Goal: Task Accomplishment & Management: Use online tool/utility

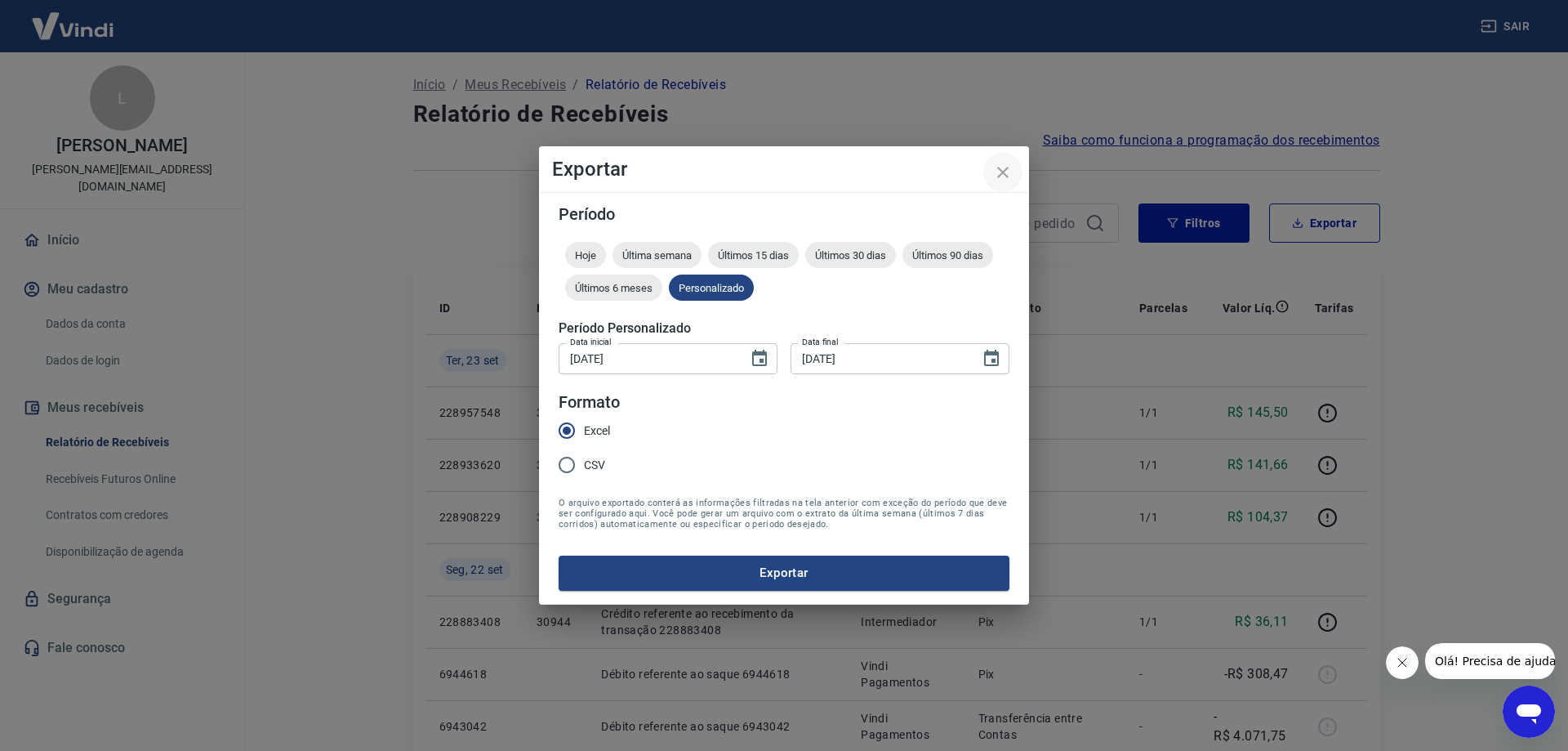
click at [1007, 176] on icon "close" at bounding box center [1003, 172] width 11 height 11
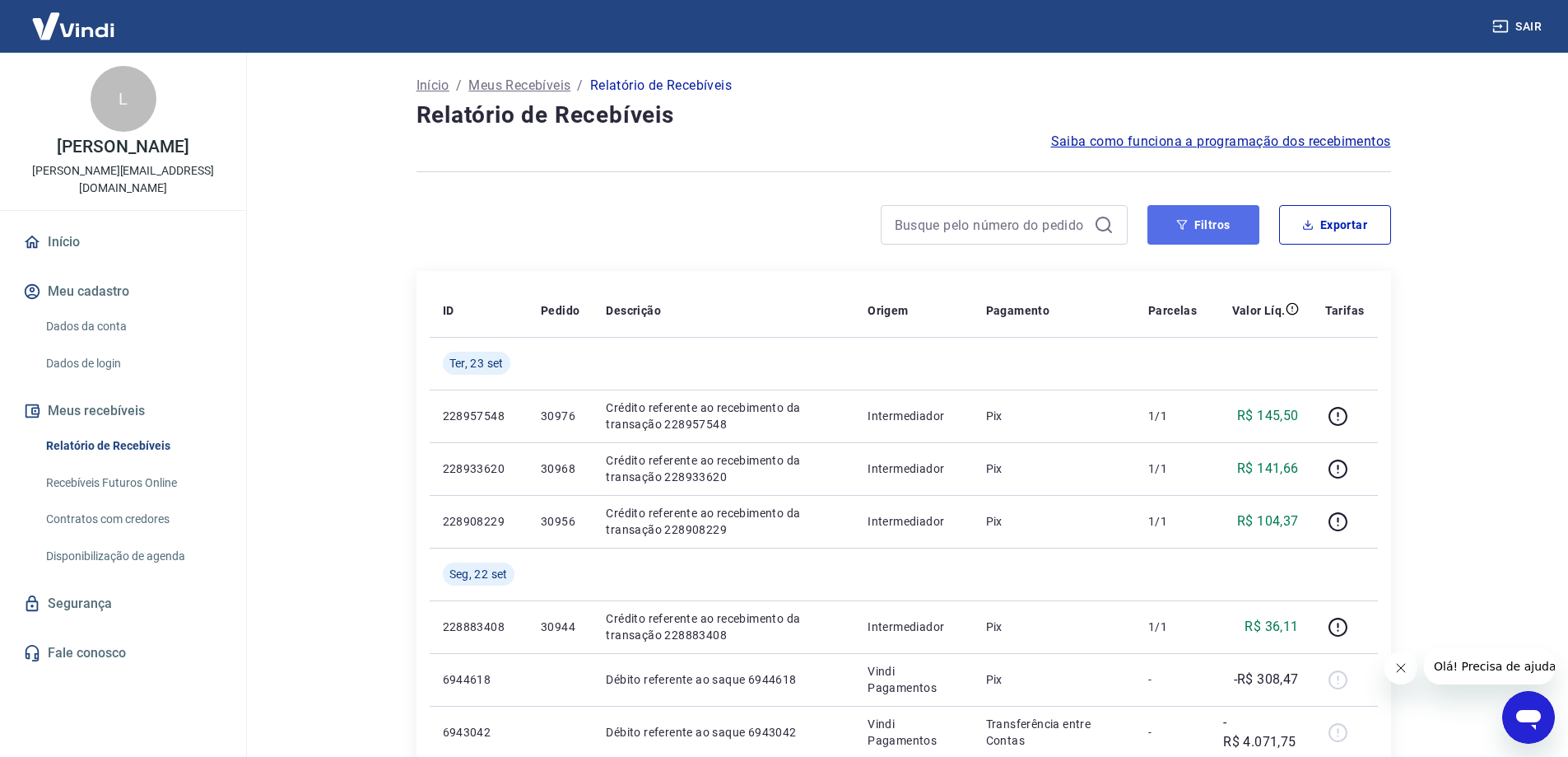
click at [1239, 228] on button "Filtros" at bounding box center [1203, 225] width 112 height 40
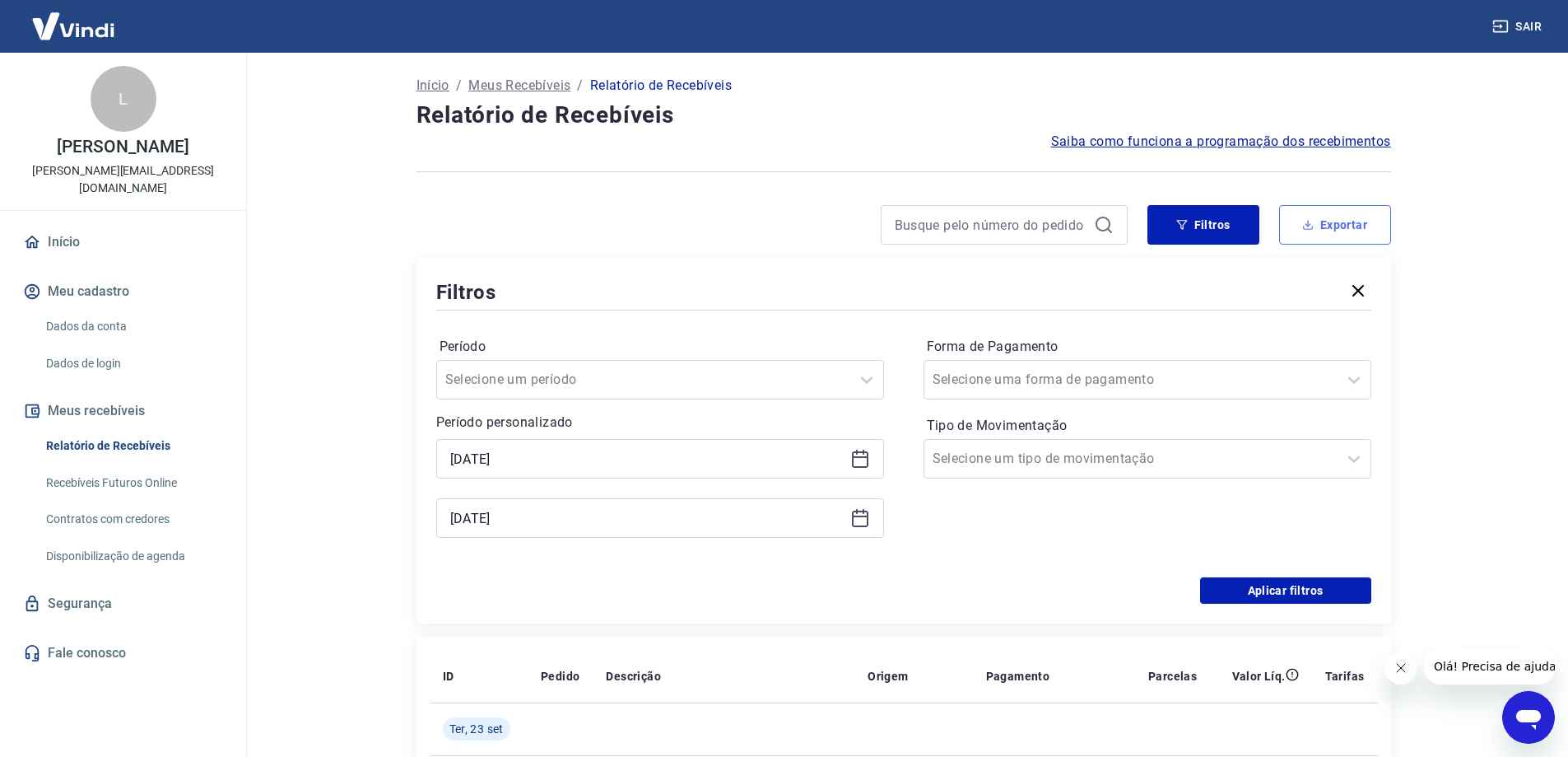
click at [1315, 217] on button "Exportar" at bounding box center [1334, 225] width 112 height 40
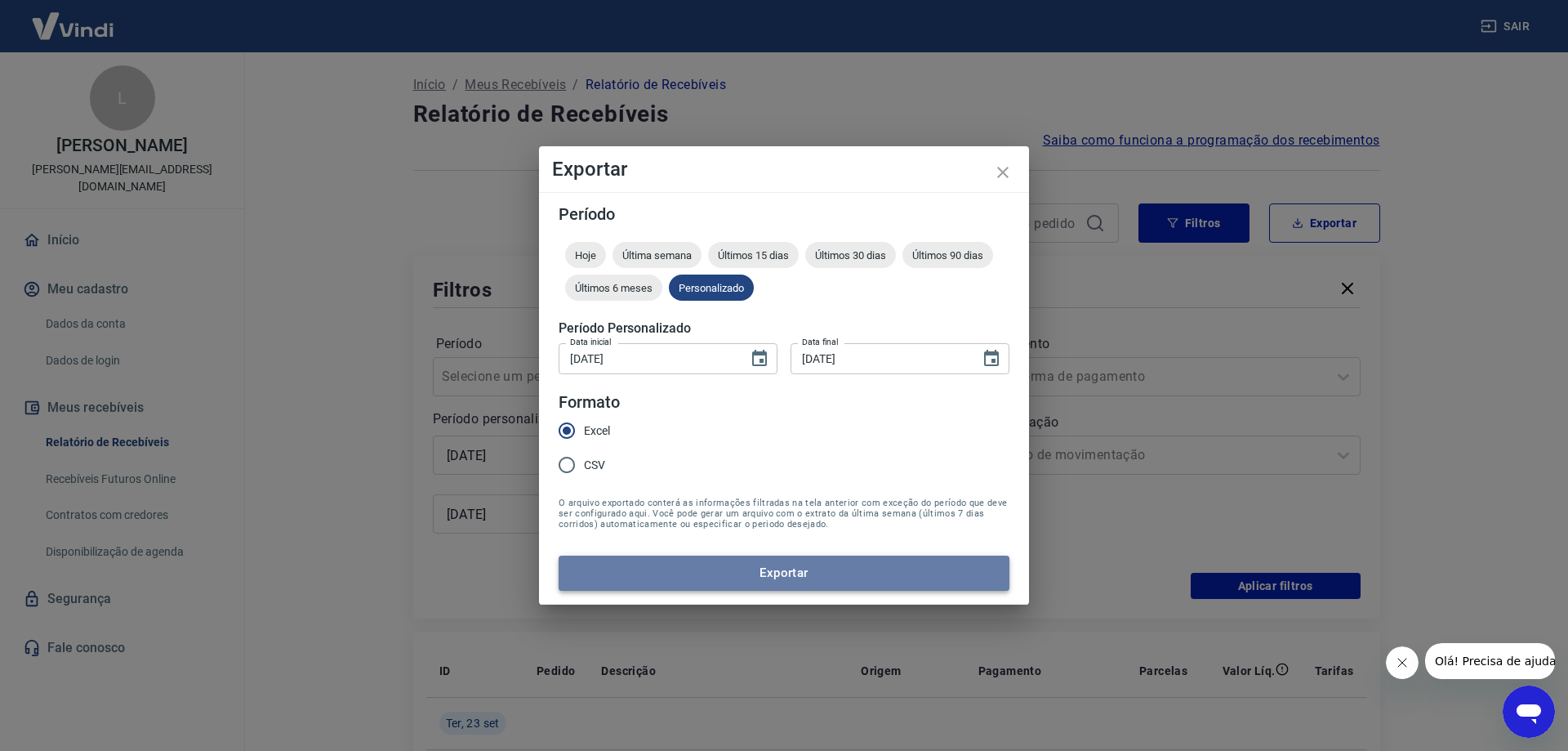
click at [827, 565] on button "Exportar" at bounding box center [784, 572] width 451 height 34
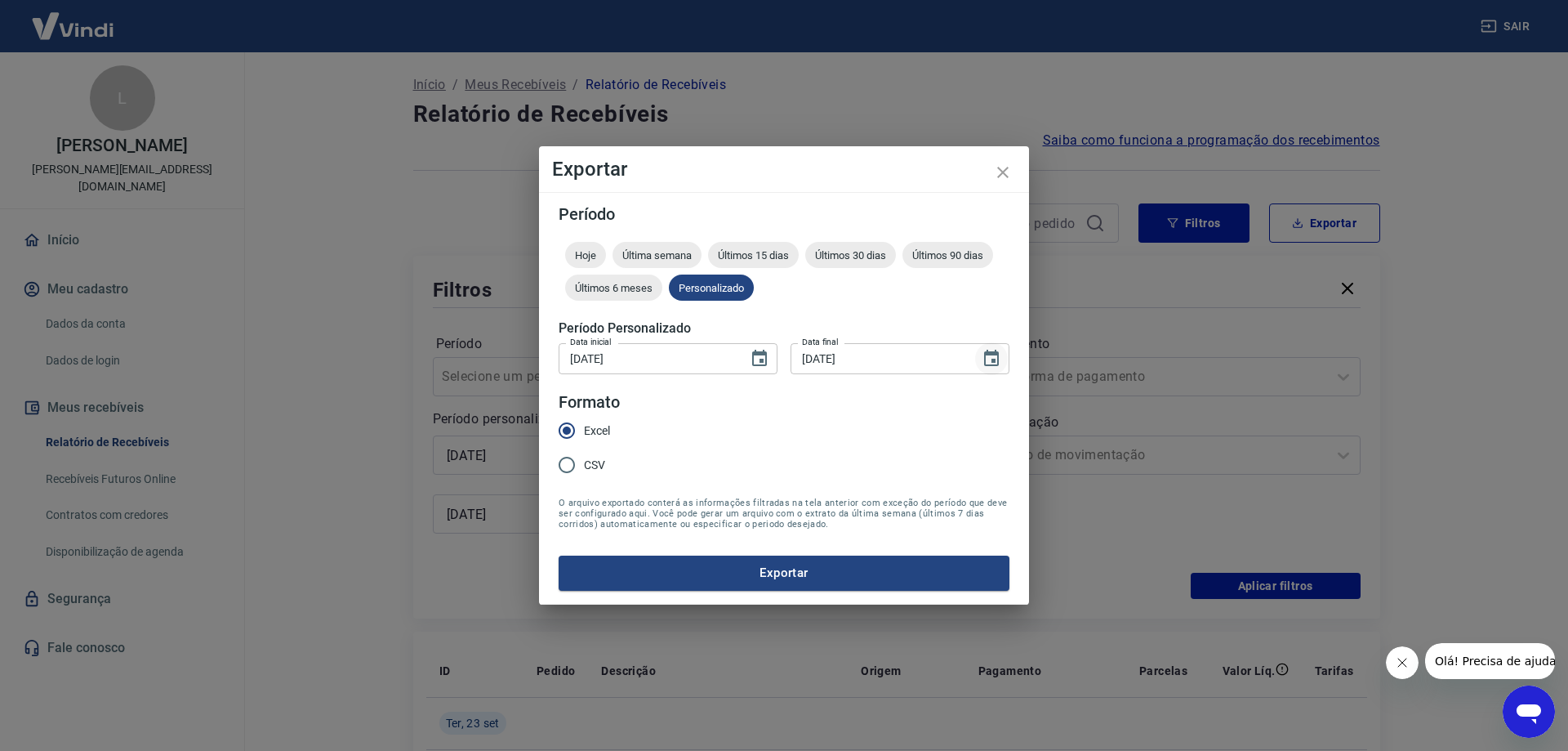
click at [993, 357] on icon "Choose date, selected date is 23 de set de 2025" at bounding box center [991, 358] width 19 height 19
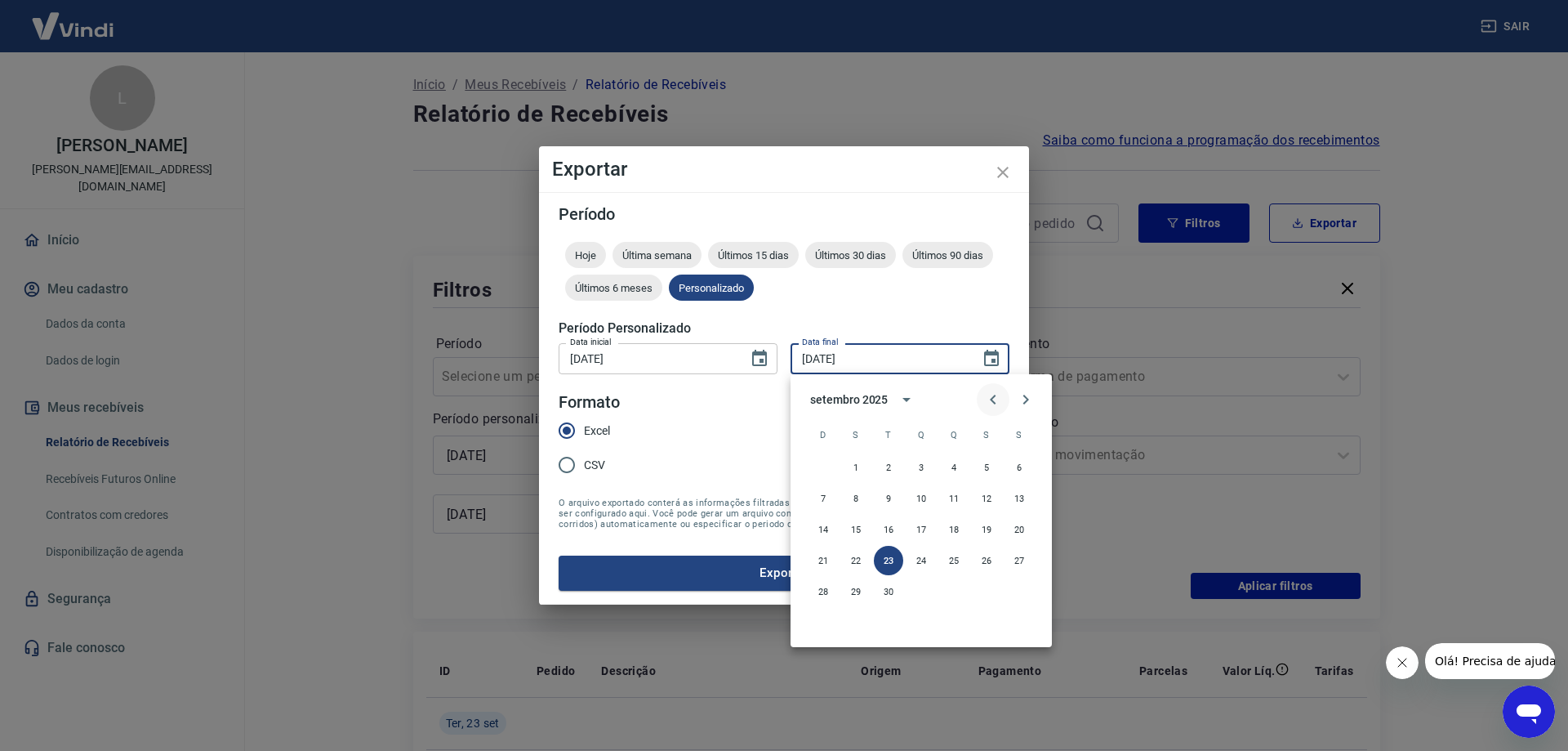
click at [989, 400] on icon "Previous month" at bounding box center [993, 399] width 19 height 19
click at [822, 624] on button "31" at bounding box center [823, 623] width 29 height 29
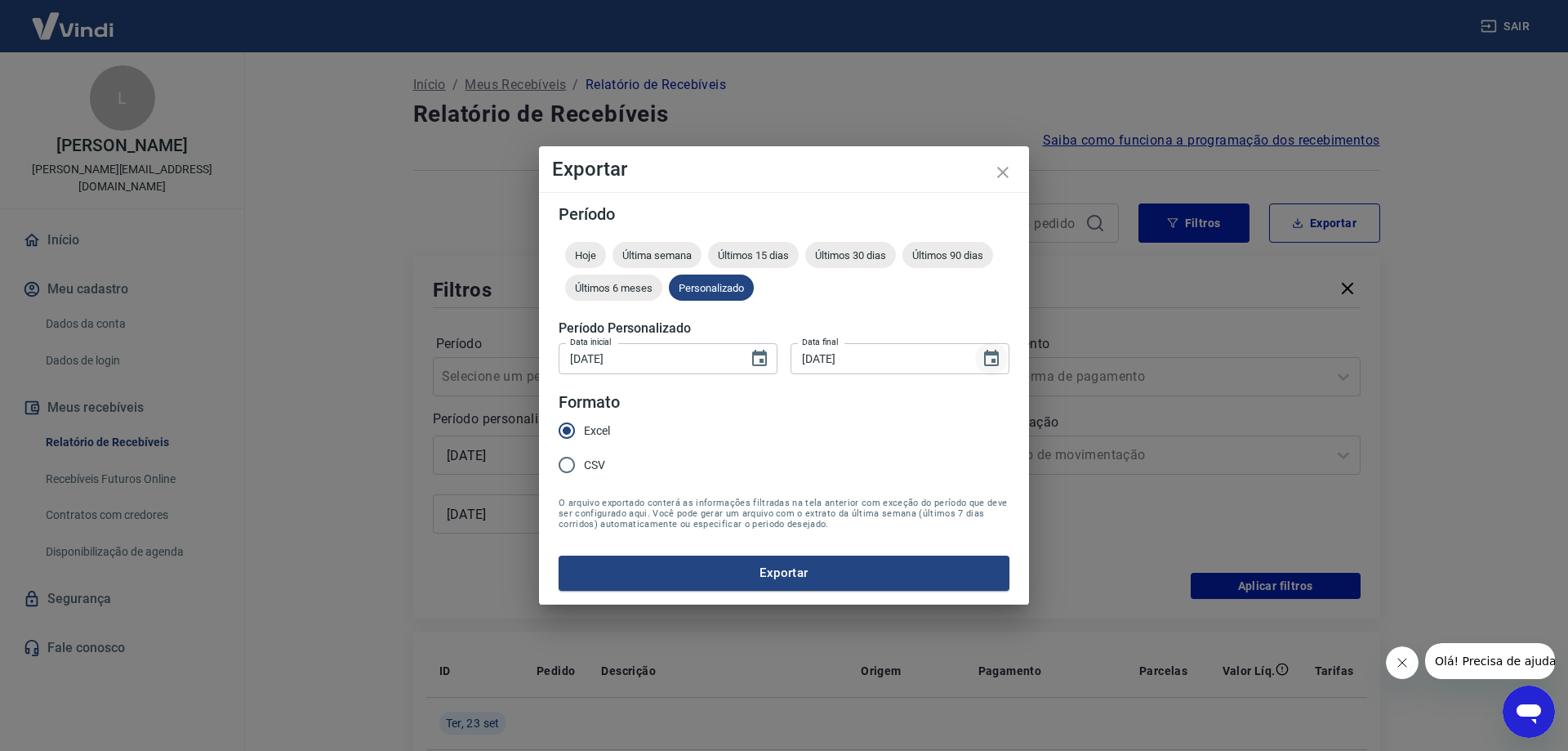
click at [990, 355] on icon "Choose date, selected date is 31 de ago de 2025" at bounding box center [991, 358] width 15 height 17
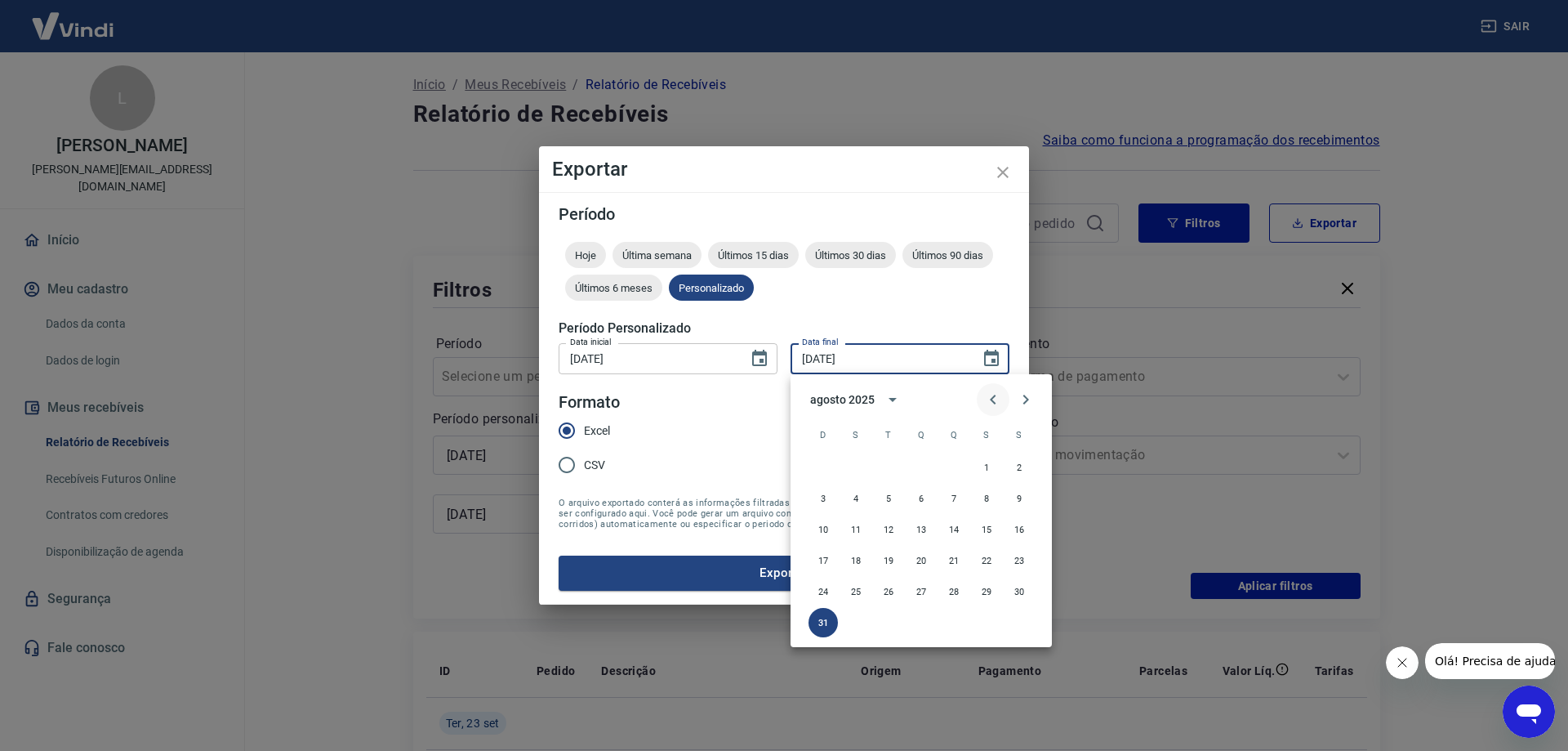
click at [990, 397] on icon "Previous month" at bounding box center [993, 399] width 19 height 19
click at [950, 595] on button "31" at bounding box center [954, 591] width 29 height 29
type input "[DATE]"
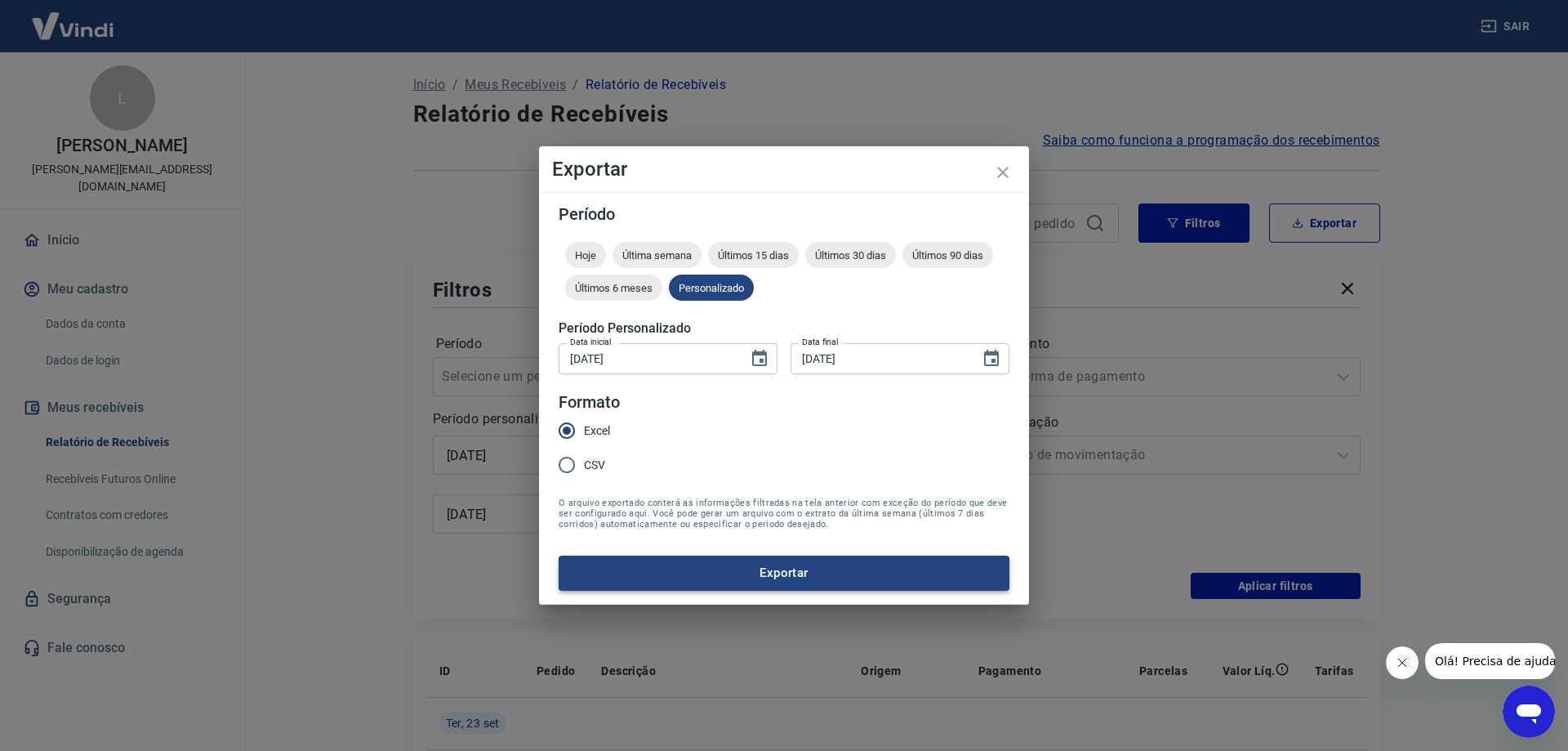
click at [767, 576] on button "Exportar" at bounding box center [784, 572] width 451 height 34
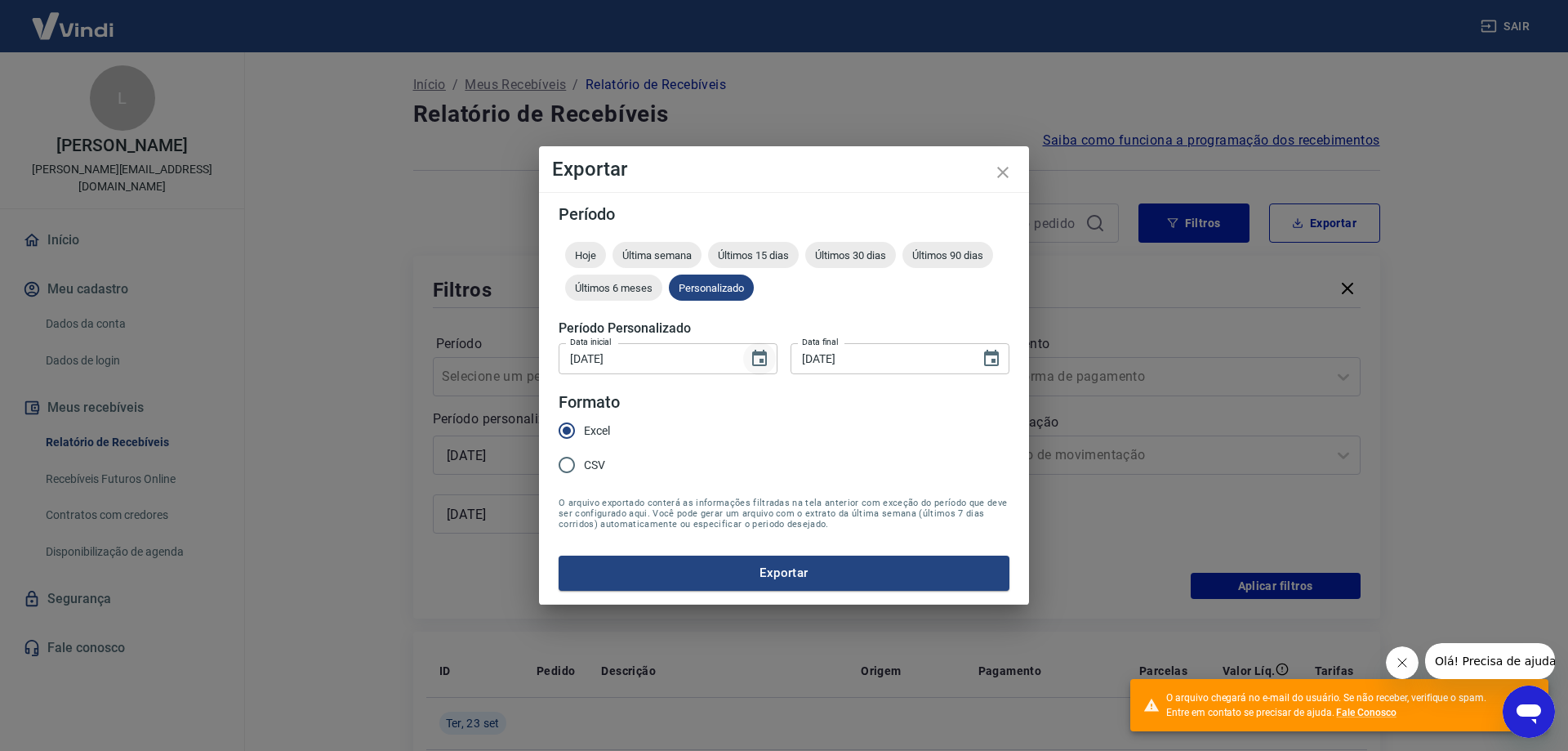
click at [760, 364] on icon "Choose date, selected date is 1 de jul de 2025" at bounding box center [759, 358] width 15 height 17
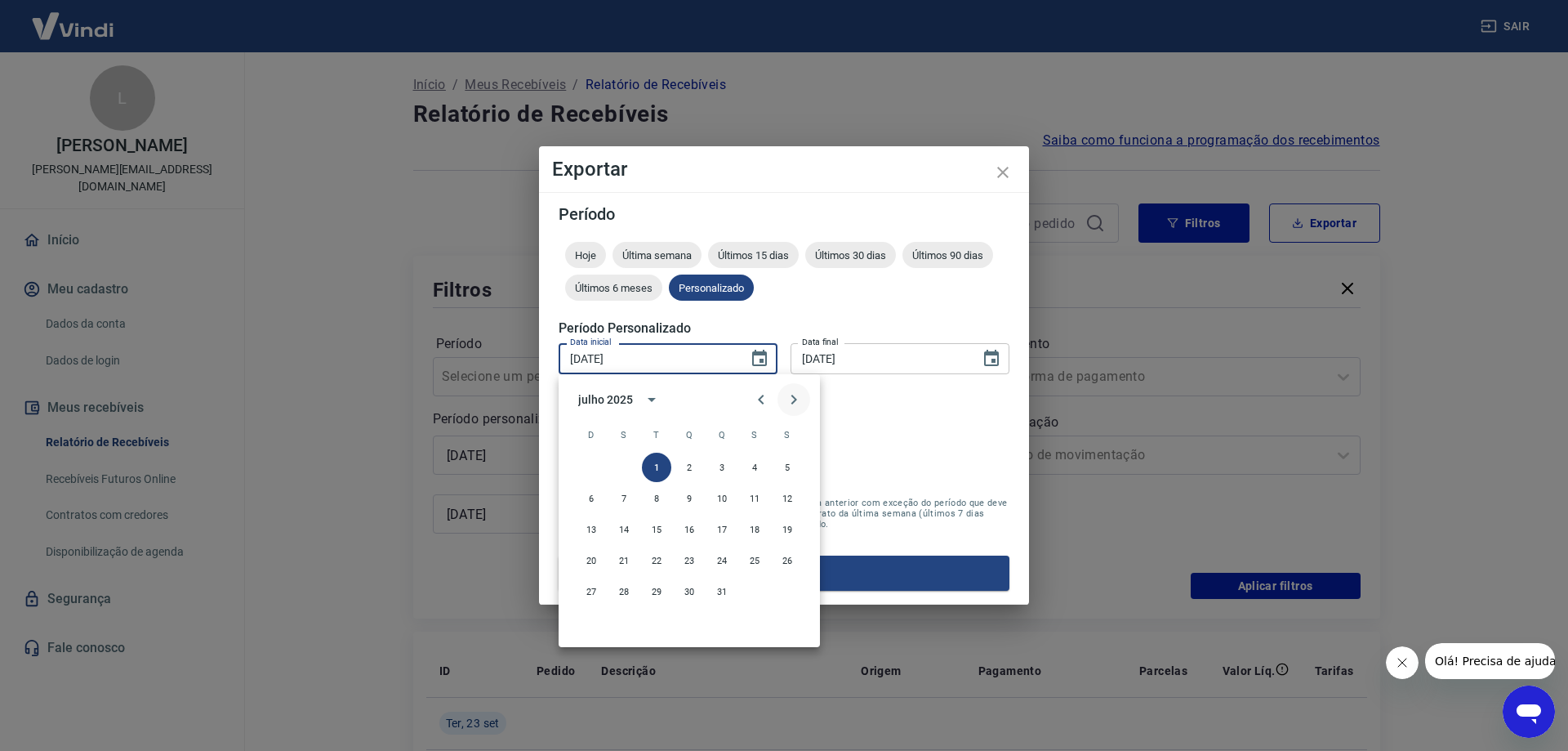
click at [796, 395] on icon "Next month" at bounding box center [793, 399] width 19 height 19
click at [755, 462] on button "1" at bounding box center [755, 468] width 29 height 29
type input "01/08/2025"
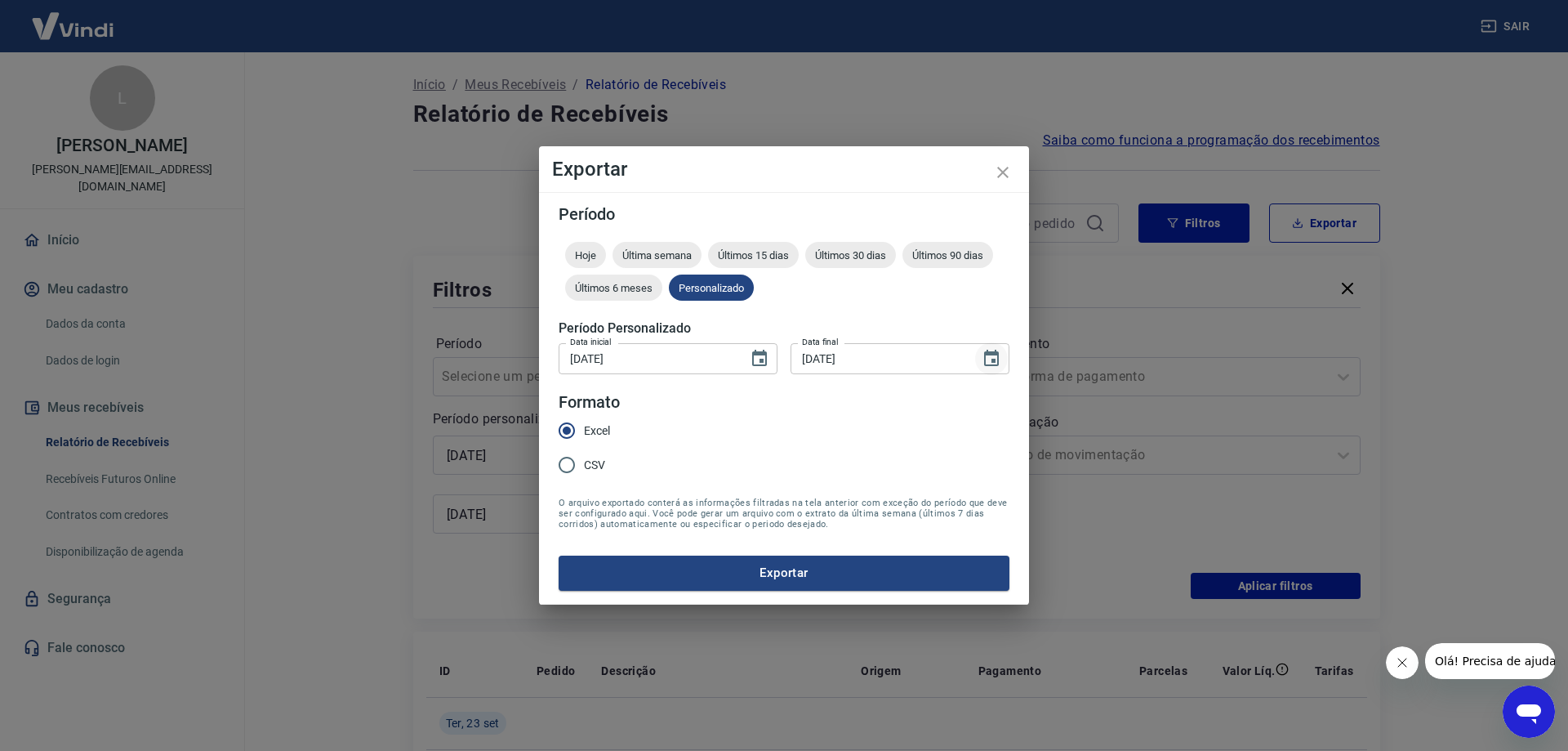
click at [992, 359] on icon "Choose date, selected date is 31 de jul de 2025" at bounding box center [991, 358] width 15 height 17
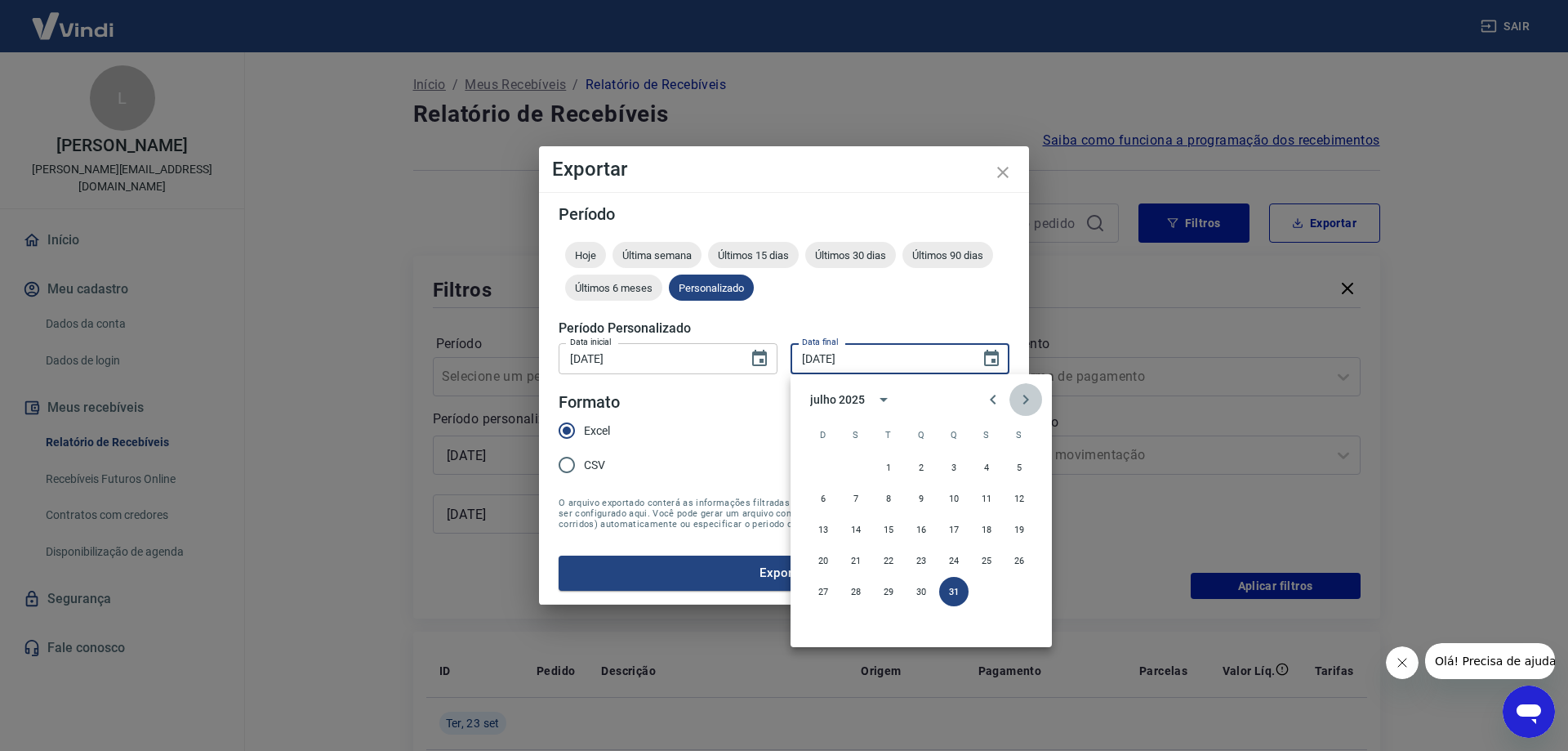
click at [1029, 399] on icon "Next month" at bounding box center [1026, 399] width 6 height 10
click at [820, 623] on button "31" at bounding box center [823, 623] width 29 height 29
type input "31/08/2025"
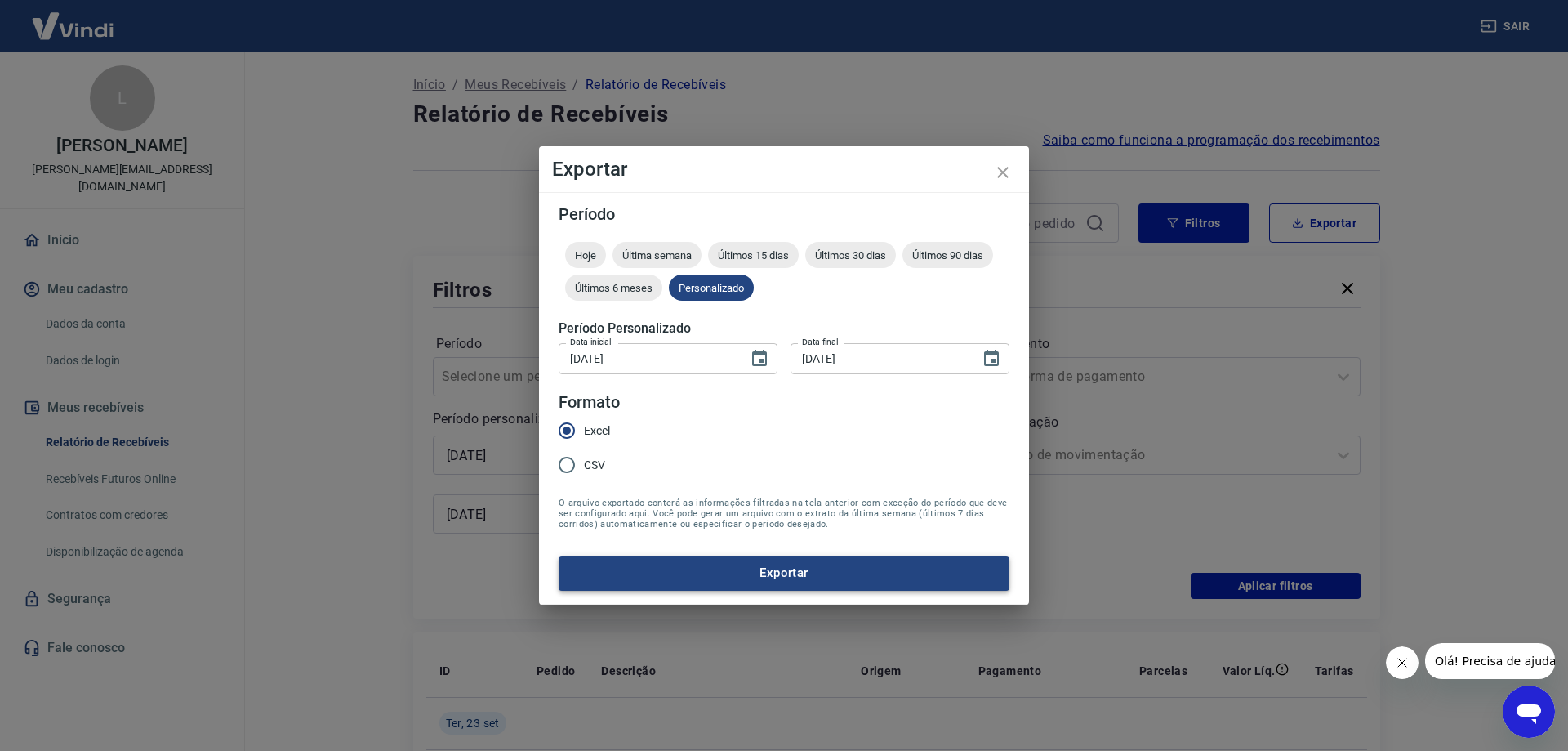
click at [793, 566] on button "Exportar" at bounding box center [784, 572] width 451 height 34
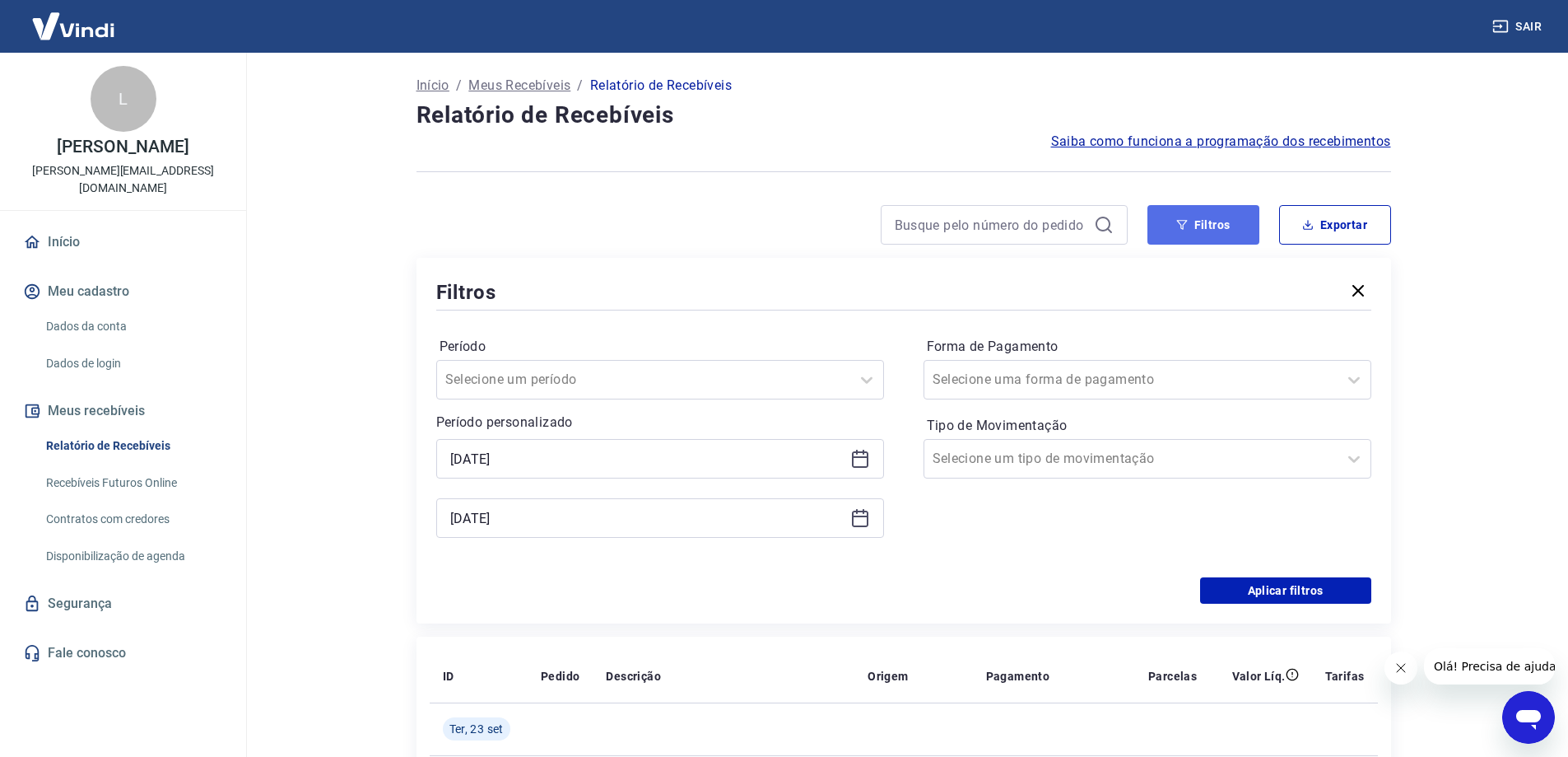
click at [1182, 233] on button "Filtros" at bounding box center [1203, 225] width 112 height 40
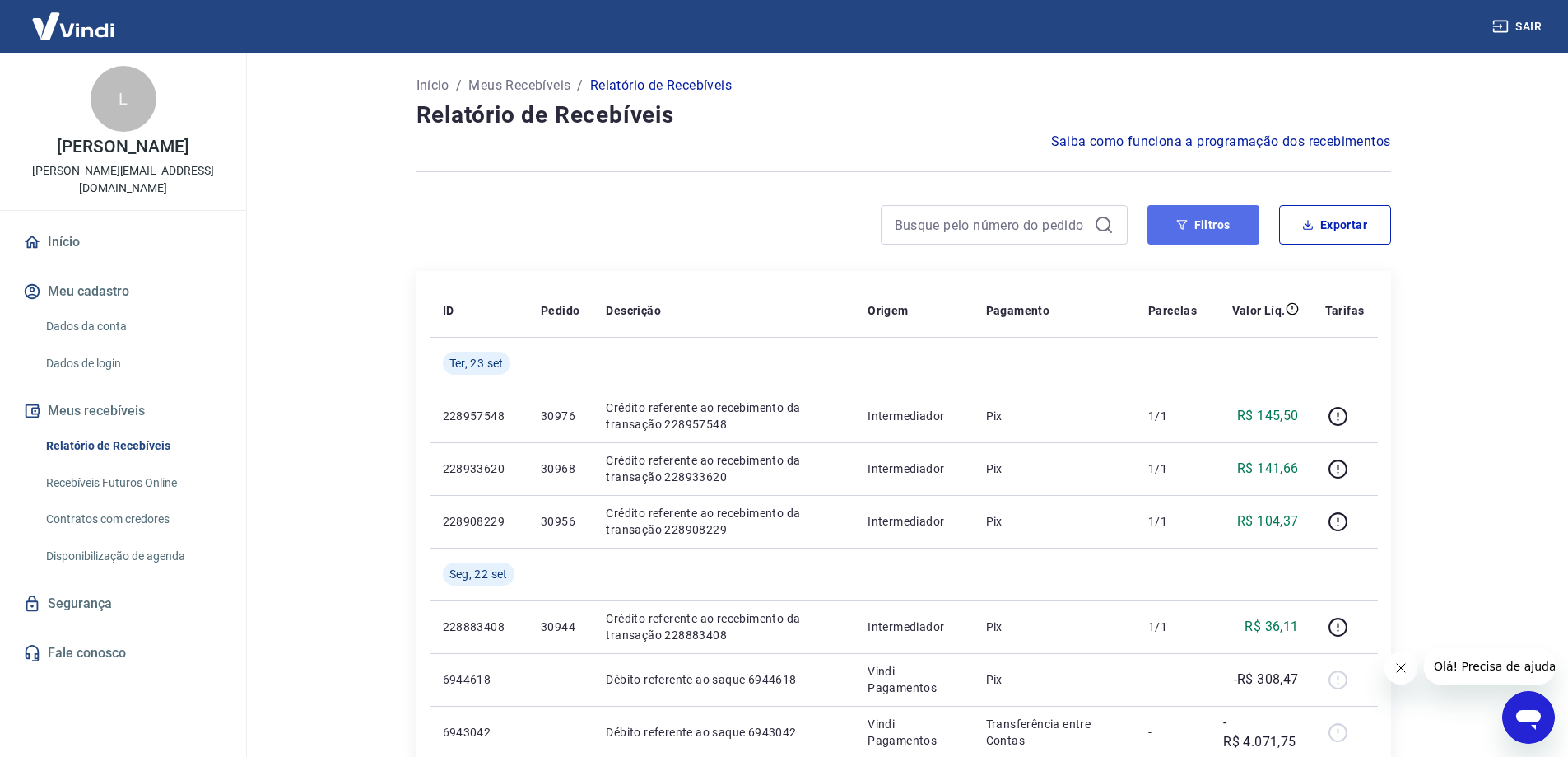
click at [1182, 233] on button "Filtros" at bounding box center [1203, 225] width 112 height 40
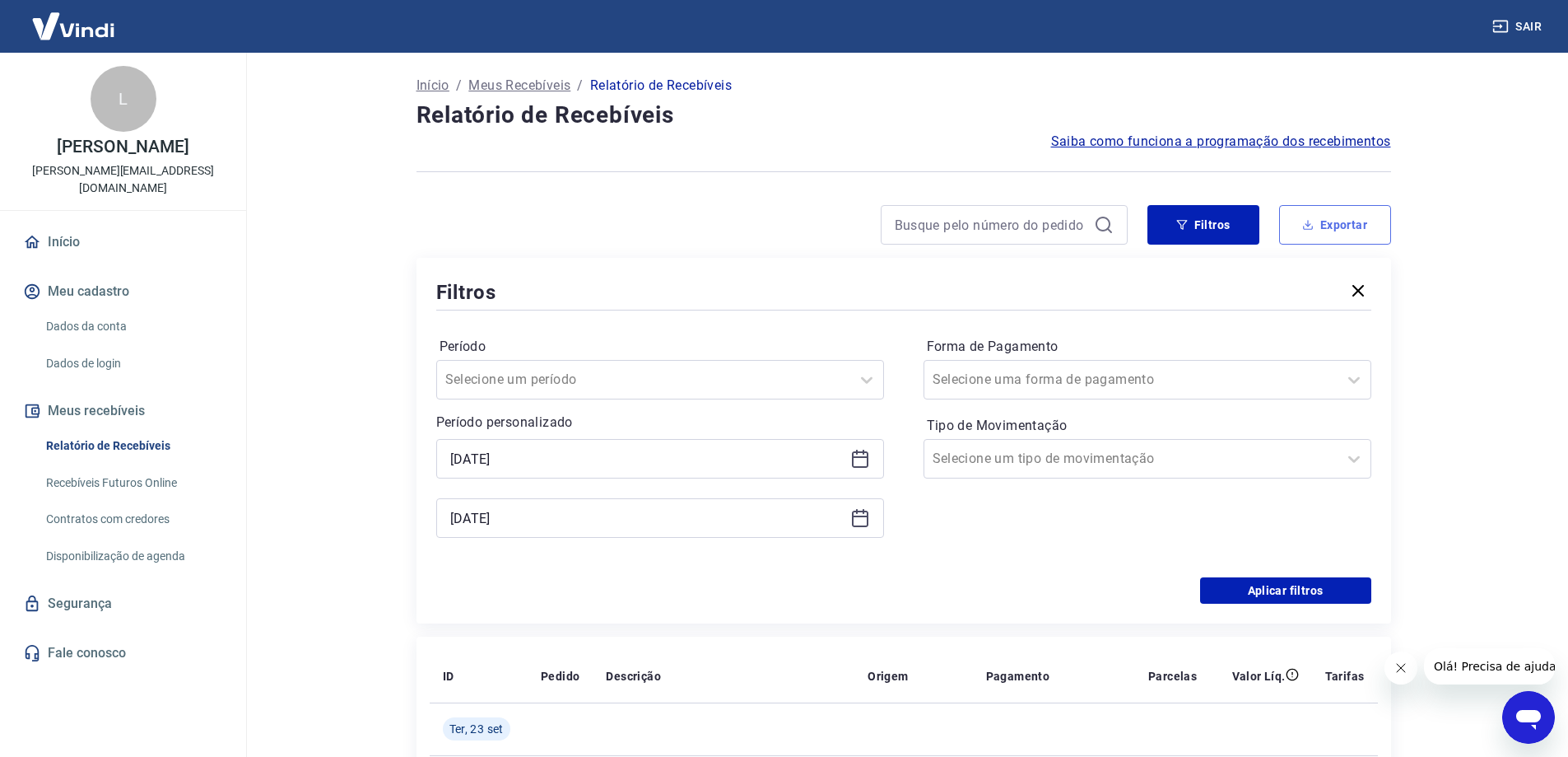
click at [1304, 223] on icon "button" at bounding box center [1307, 225] width 11 height 11
type input "[DATE]"
type input "23/09/2025"
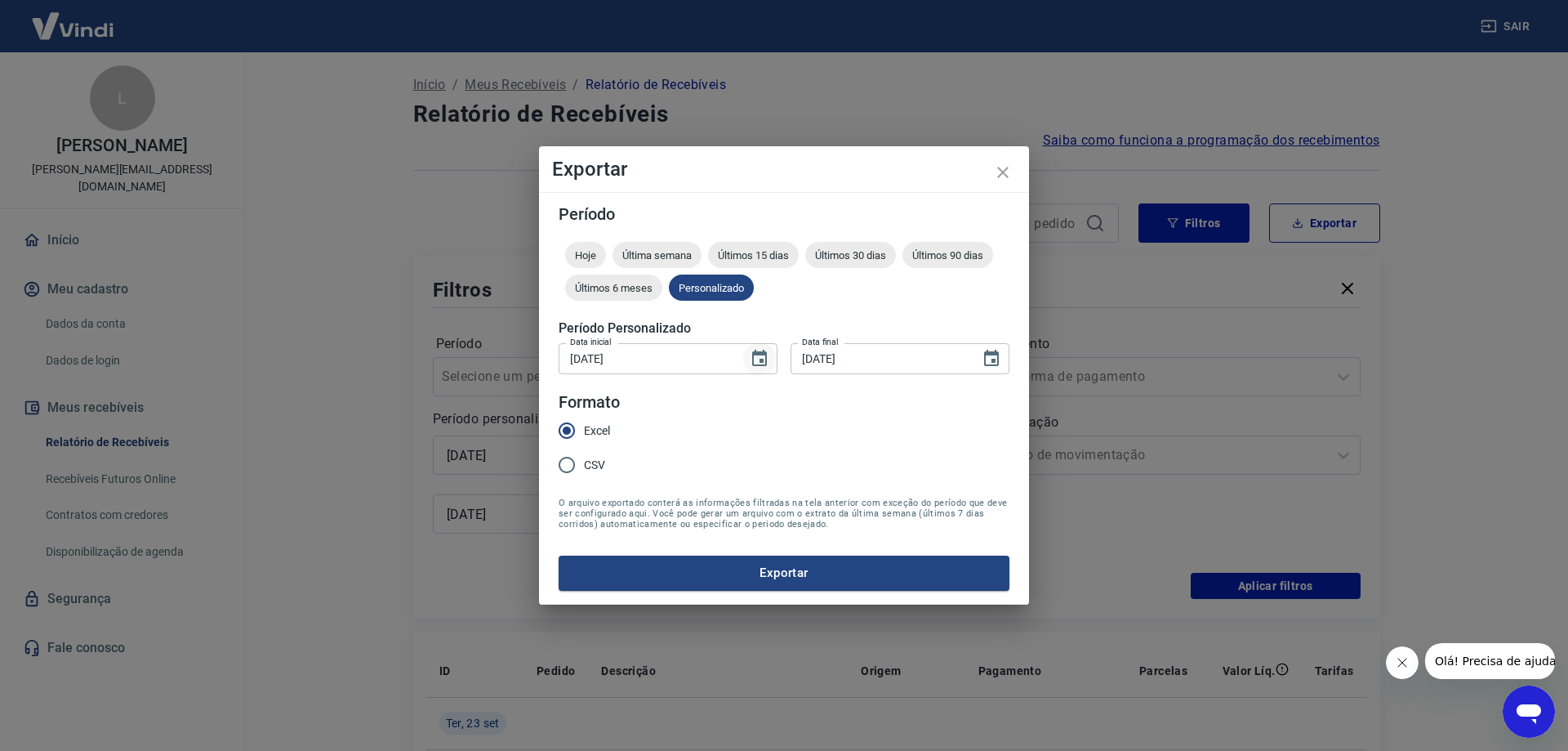
click at [766, 361] on icon "Choose date, selected date is 1 de jul de 2025" at bounding box center [759, 358] width 15 height 17
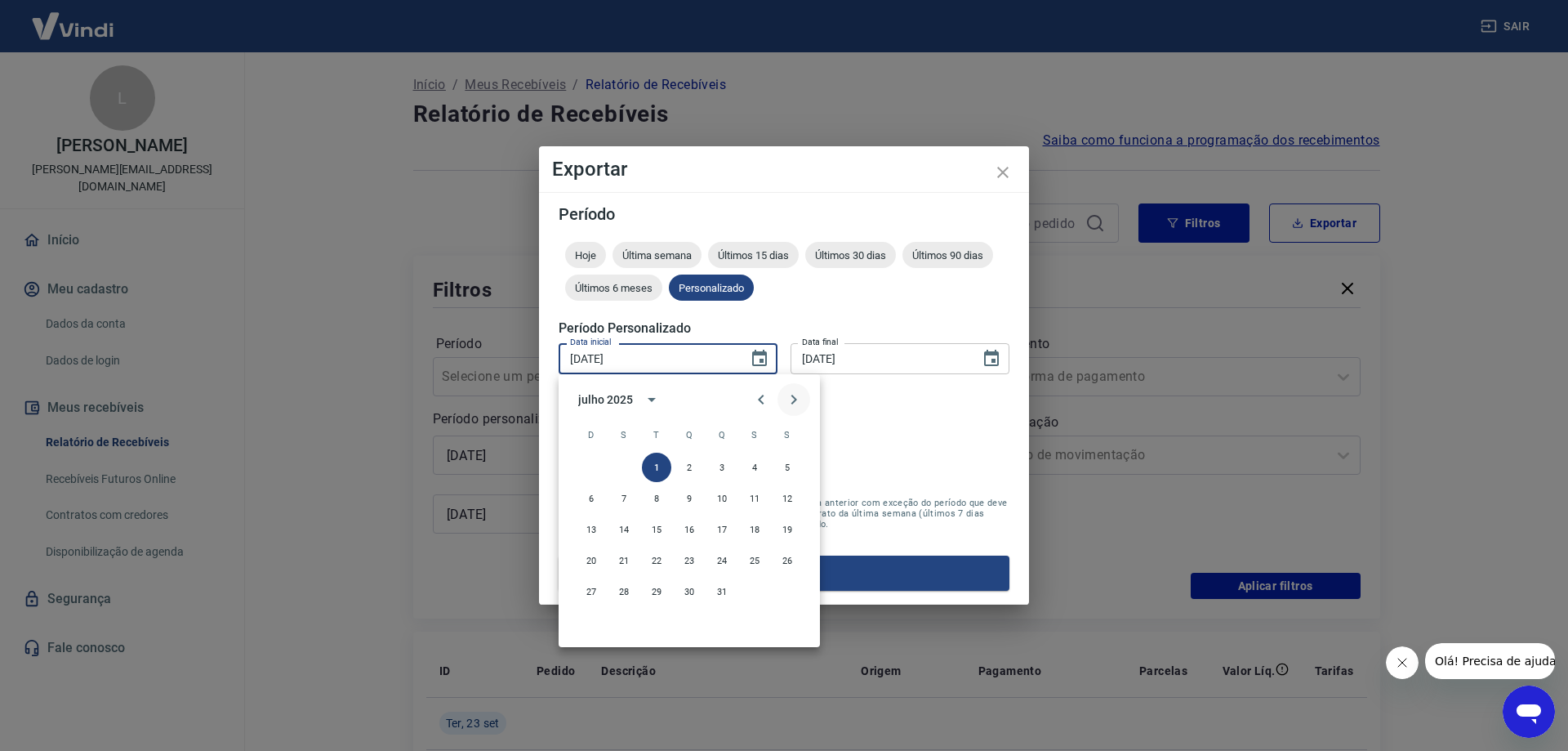
click at [796, 400] on icon "Next month" at bounding box center [794, 399] width 6 height 10
click at [621, 468] on button "1" at bounding box center [624, 468] width 29 height 29
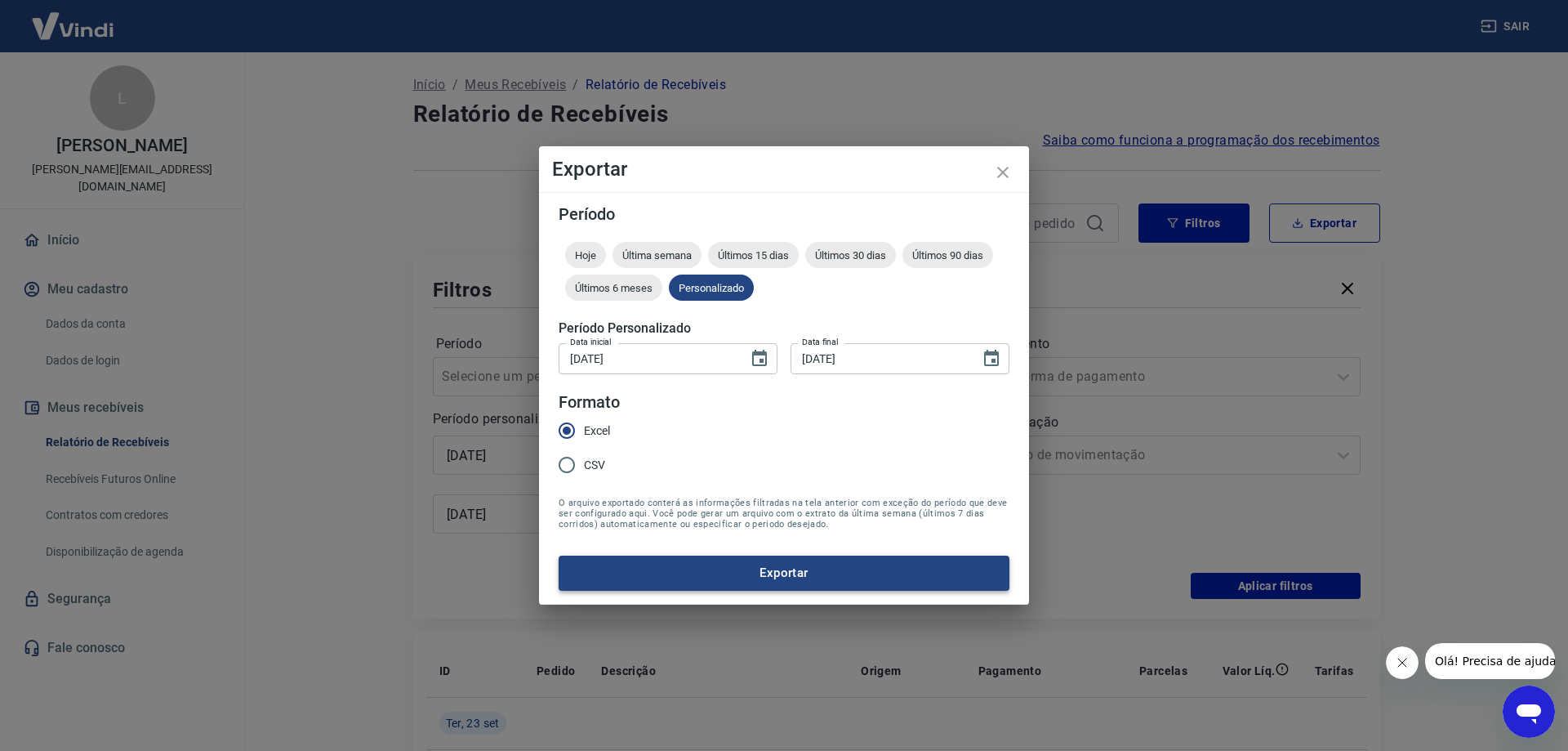
click at [804, 573] on button "Exportar" at bounding box center [784, 572] width 451 height 34
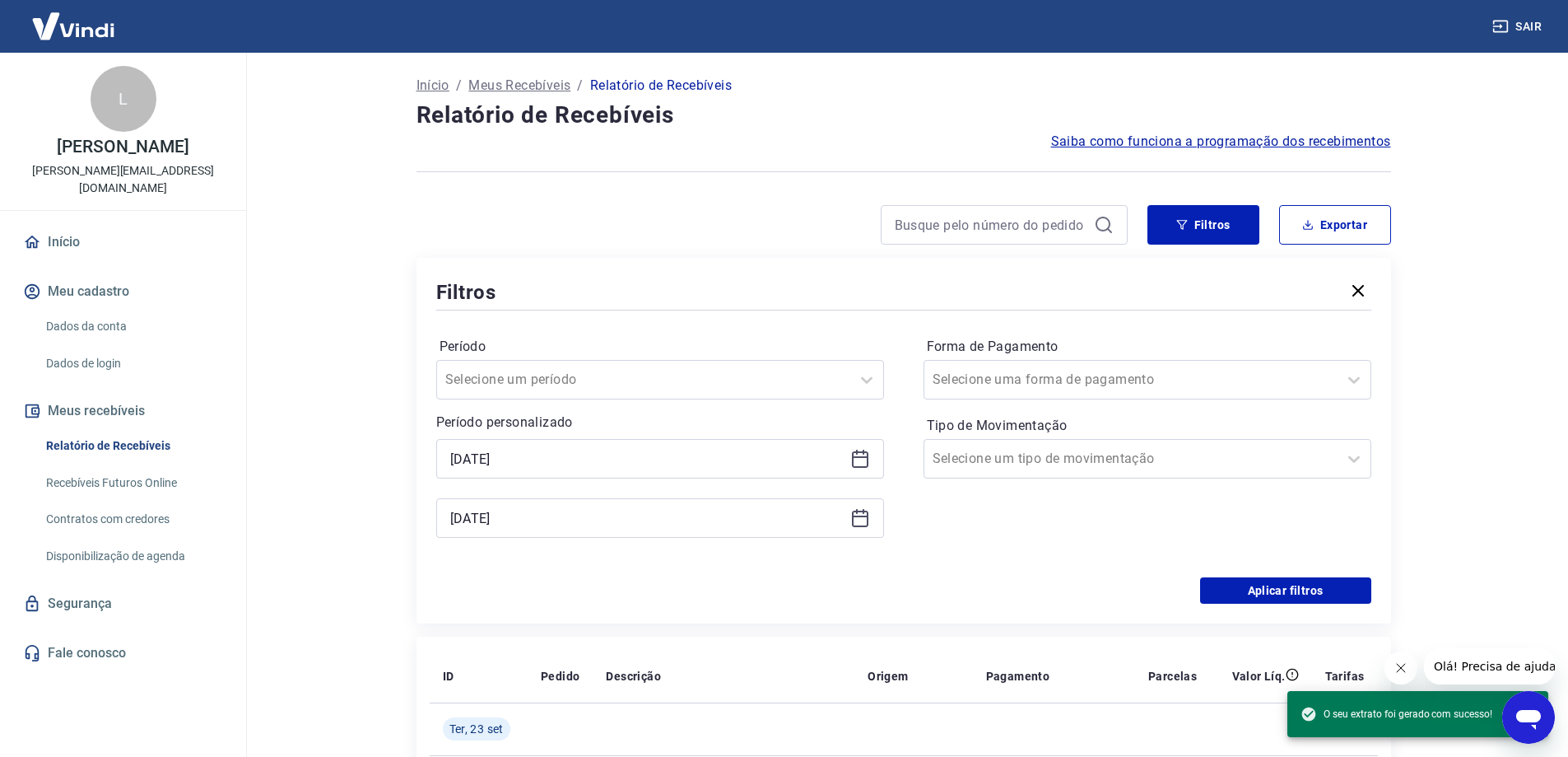
click at [861, 465] on icon at bounding box center [859, 458] width 19 height 19
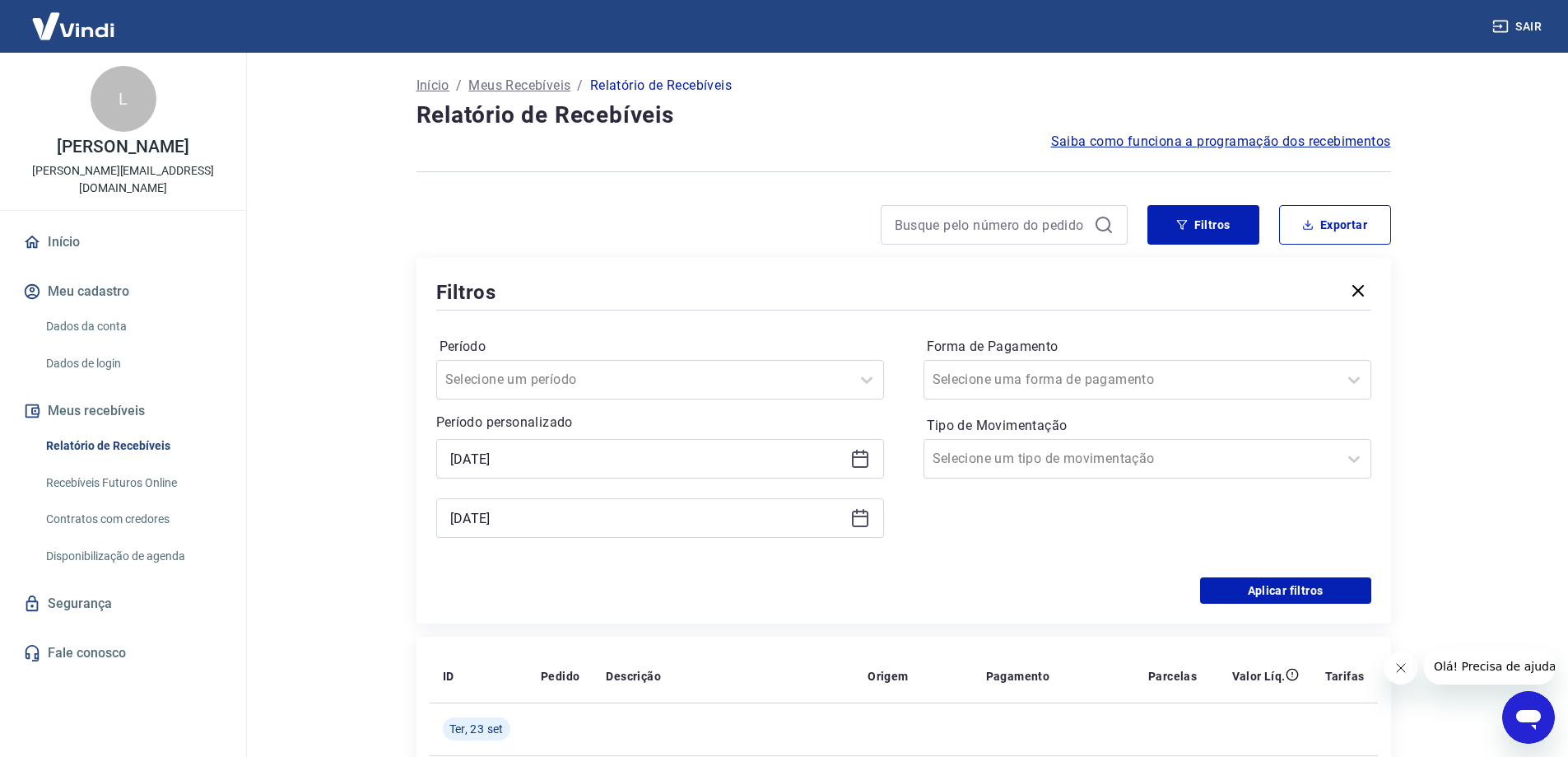
click at [898, 522] on div "Período Selecione um período Período personalizado 01/07/2025 23/09/2025 Forma …" at bounding box center [904, 445] width 935 height 263
click at [1341, 223] on button "Exportar" at bounding box center [1334, 225] width 112 height 40
type input "[DATE]"
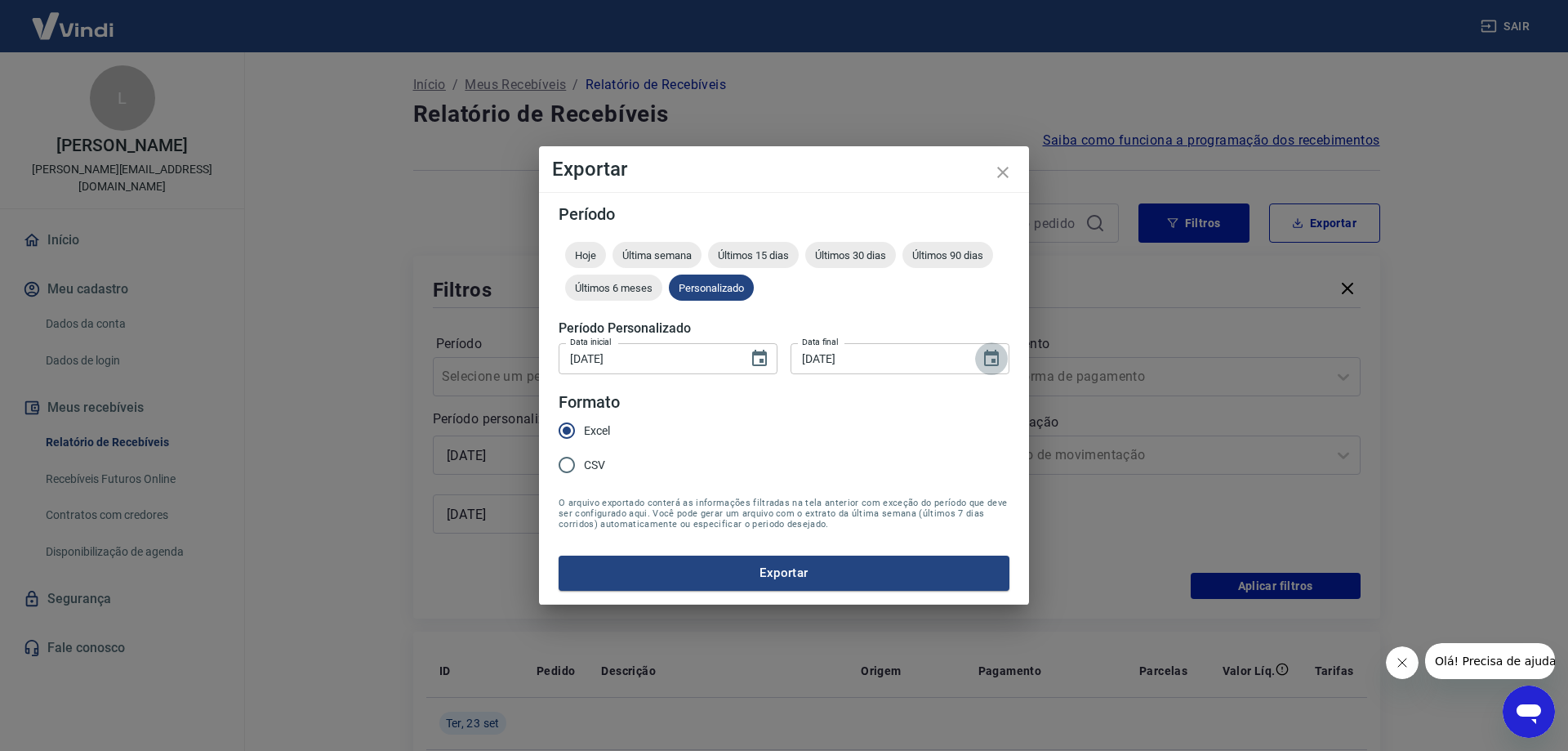
click at [990, 362] on icon "Choose date, selected date is 23 de set de 2025" at bounding box center [991, 358] width 19 height 19
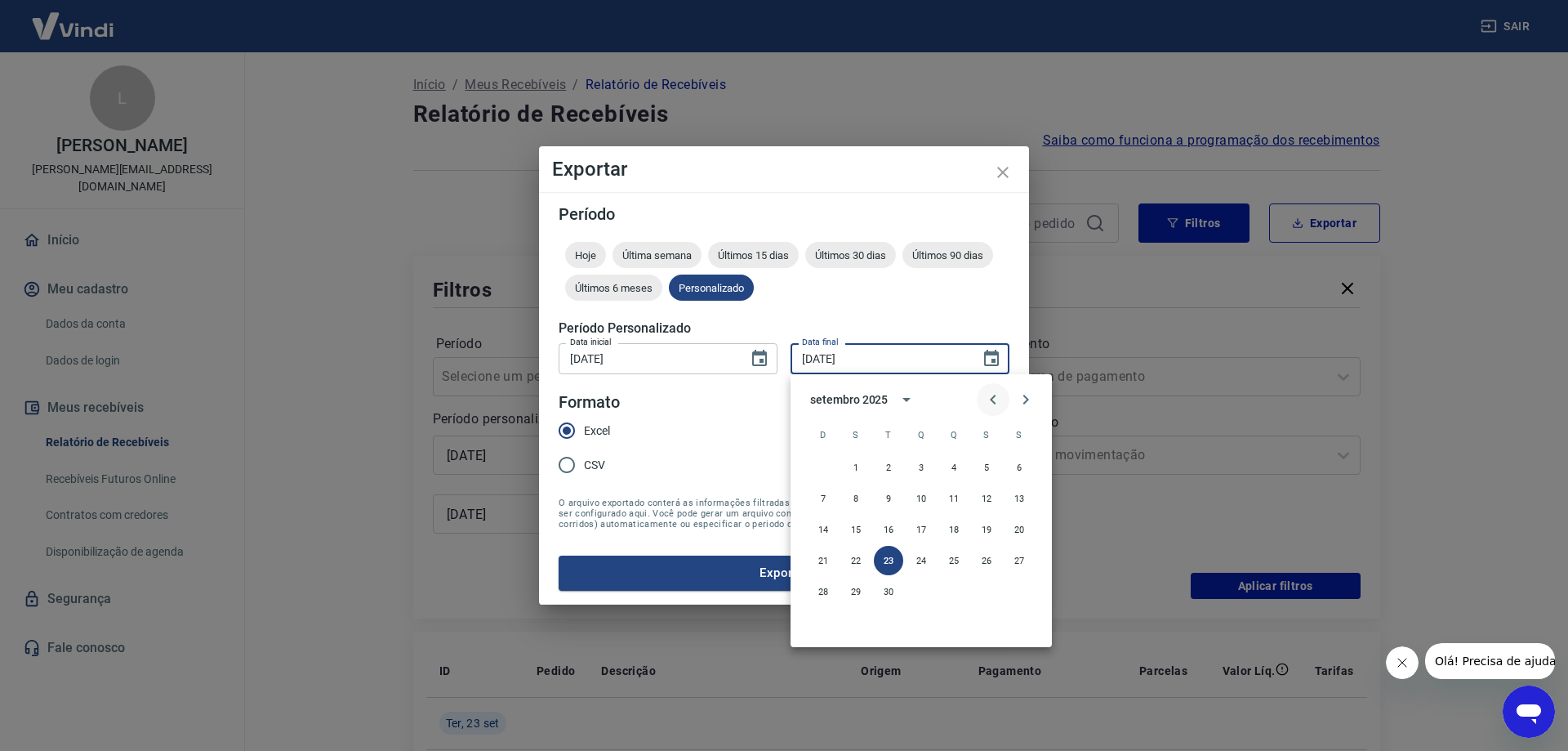
click at [999, 396] on icon "Previous month" at bounding box center [993, 399] width 19 height 19
click at [999, 398] on icon "Previous month" at bounding box center [993, 399] width 19 height 19
click at [947, 591] on button "31" at bounding box center [954, 591] width 29 height 29
type input "[DATE]"
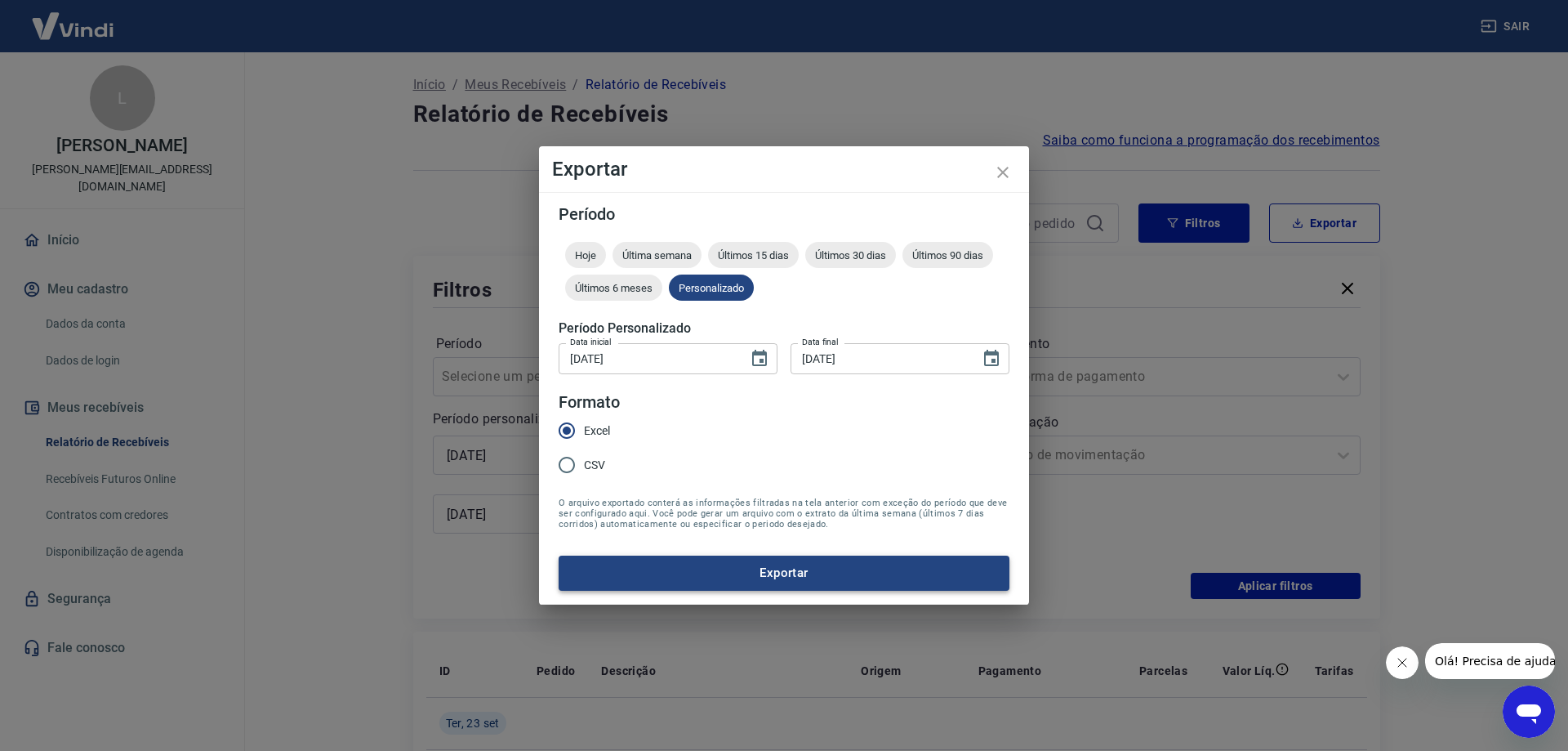
click at [794, 572] on button "Exportar" at bounding box center [784, 572] width 451 height 34
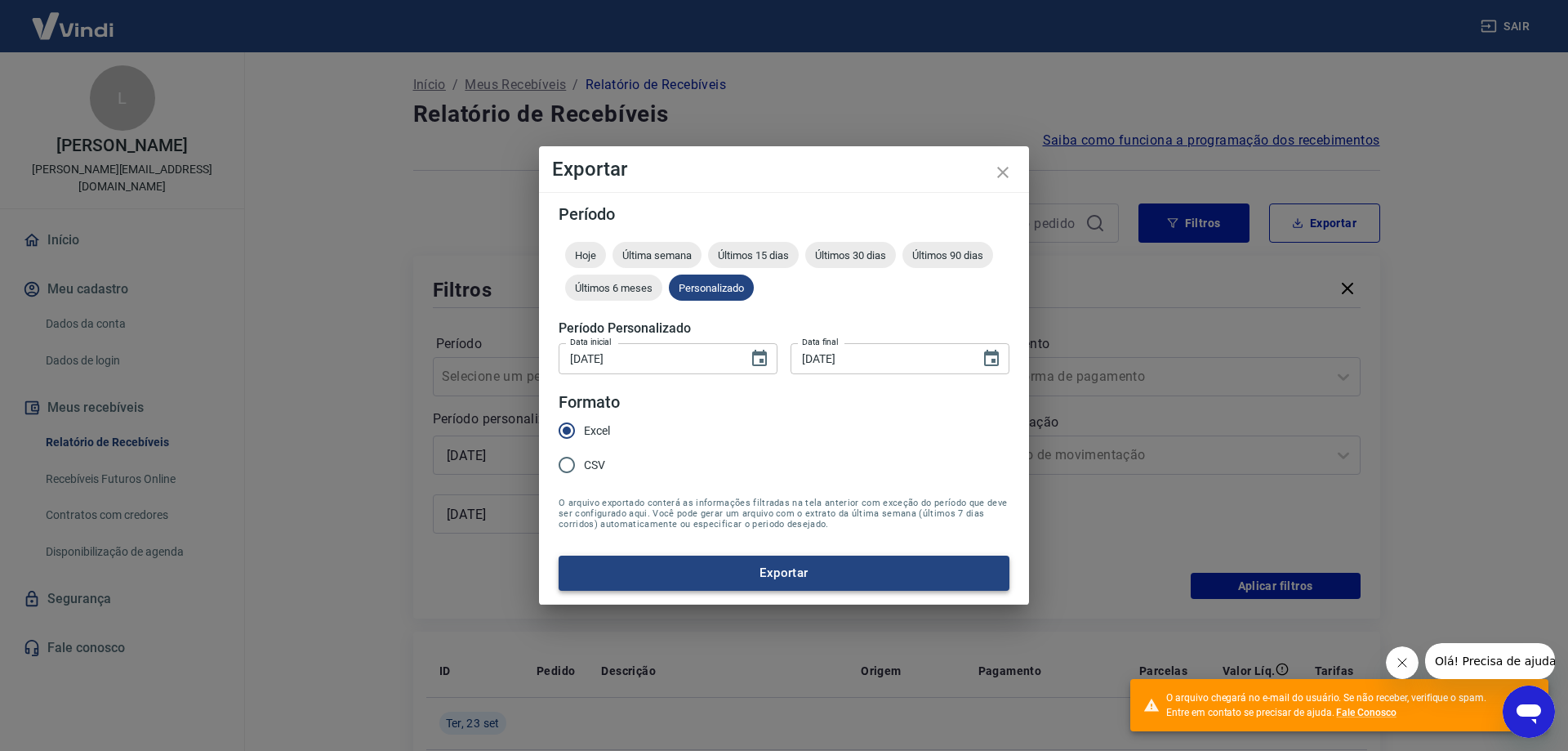
click at [802, 574] on button "Exportar" at bounding box center [784, 572] width 451 height 34
click at [1010, 184] on button "close" at bounding box center [1003, 172] width 39 height 39
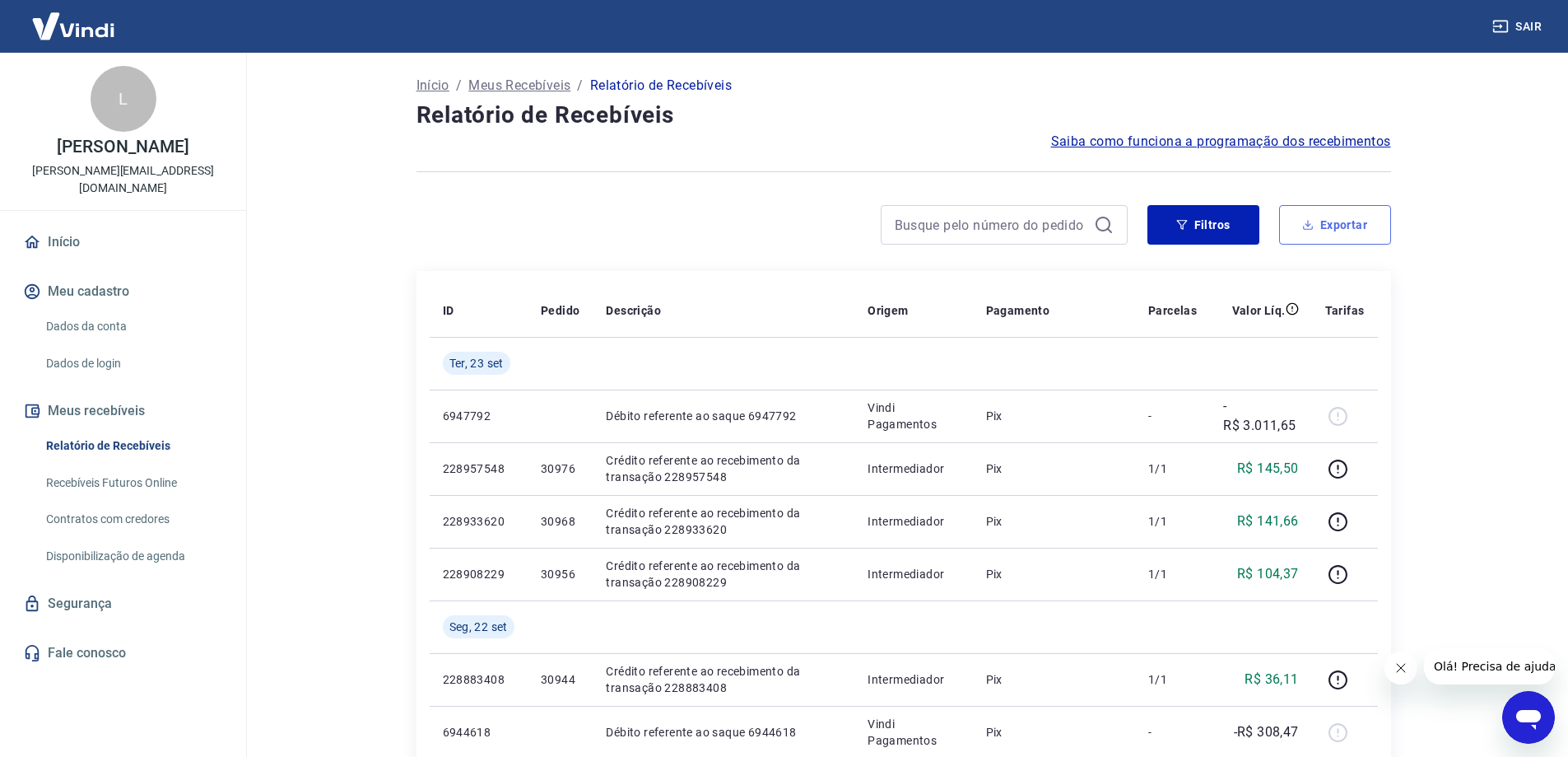
click at [1314, 230] on icon "button" at bounding box center [1307, 225] width 11 height 11
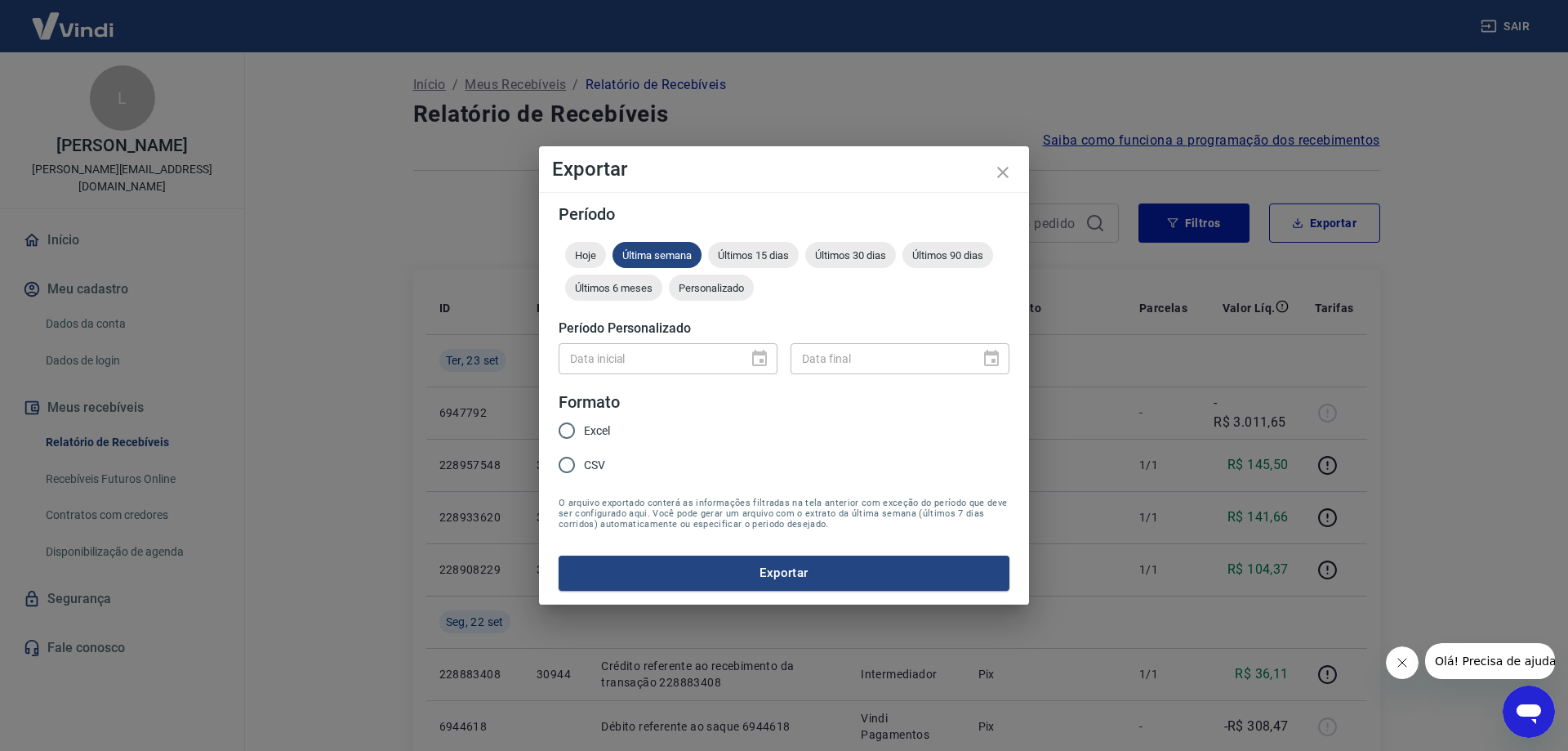
click at [754, 359] on div "Data inicial" at bounding box center [668, 358] width 219 height 30
click at [999, 173] on icon "close" at bounding box center [1002, 171] width 19 height 19
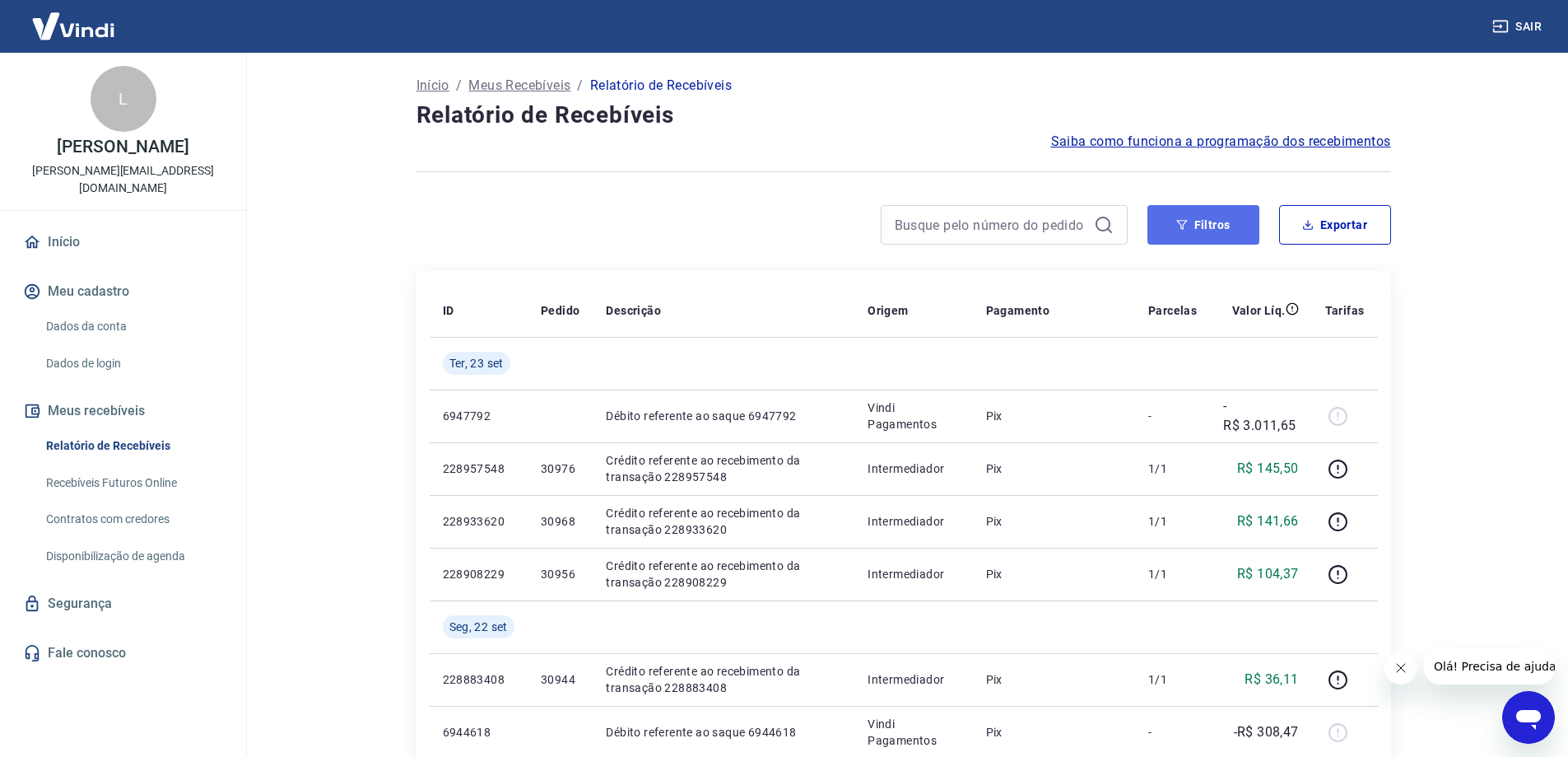
click at [1196, 207] on button "Filtros" at bounding box center [1203, 225] width 112 height 40
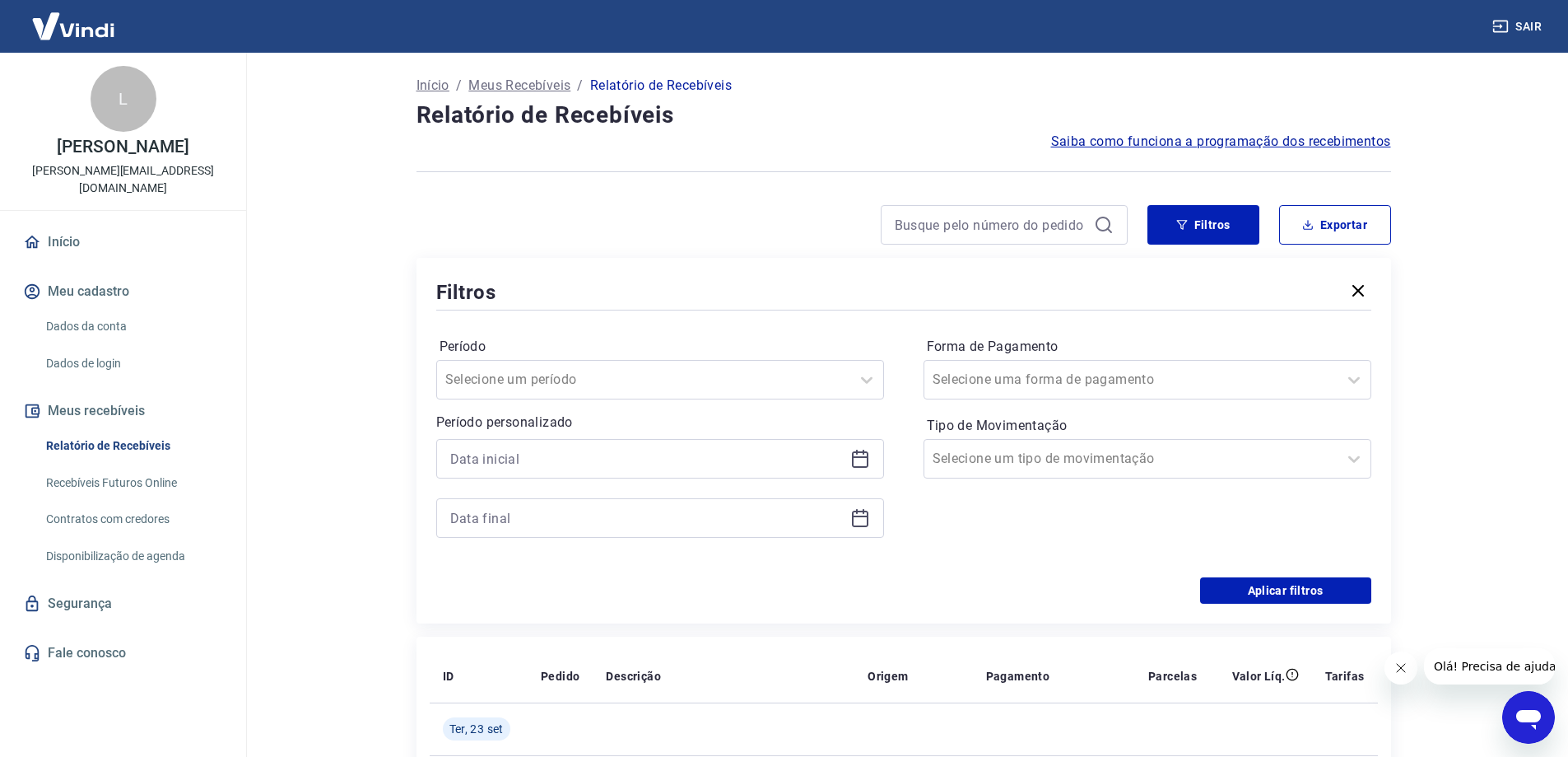
click at [863, 452] on icon at bounding box center [864, 451] width 2 height 5
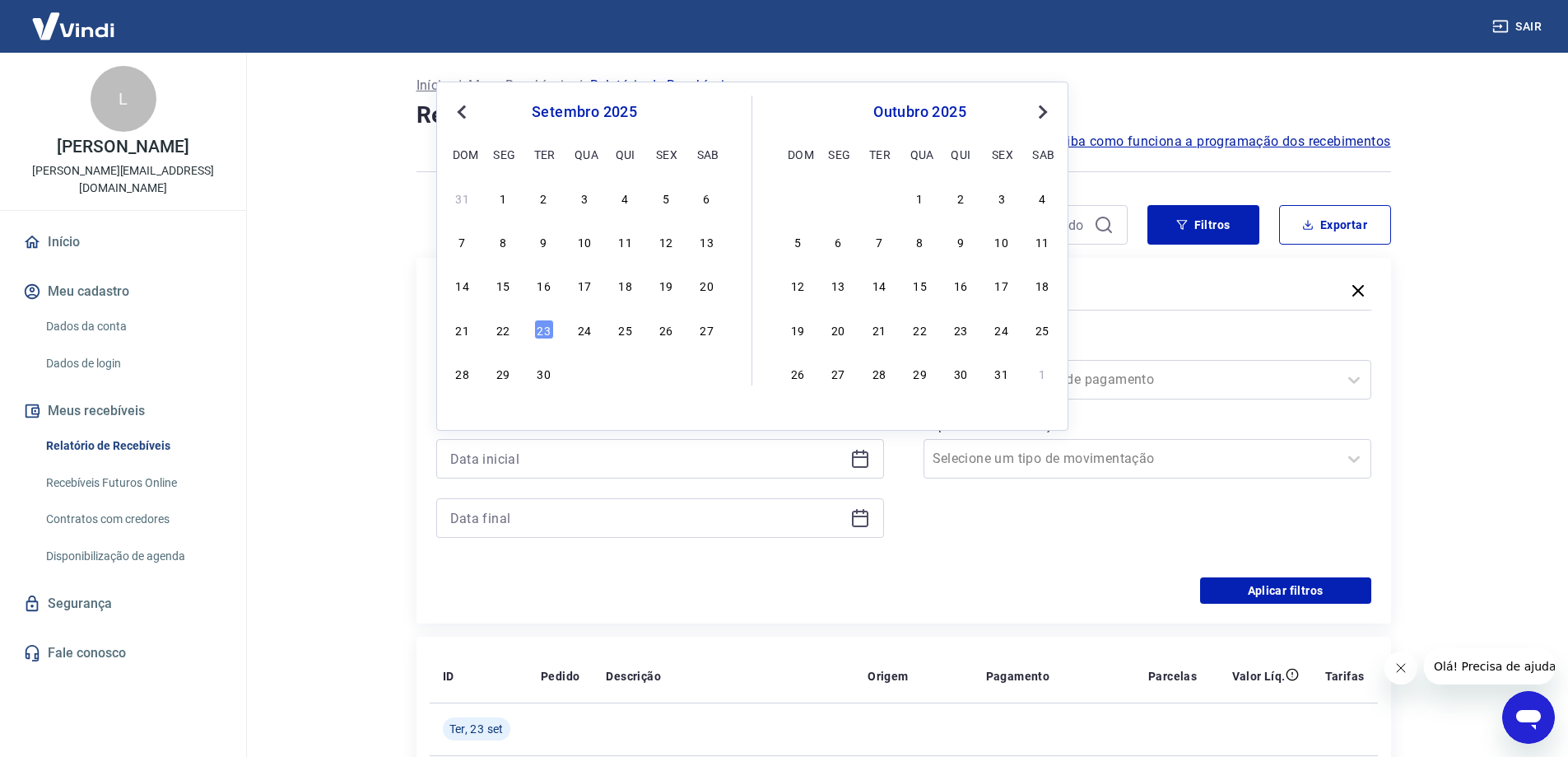
click at [465, 120] on button "Previous Month" at bounding box center [461, 111] width 19 height 19
click at [464, 115] on span "Previous Month" at bounding box center [464, 111] width 0 height 18
click at [546, 200] on div "1" at bounding box center [543, 197] width 19 height 19
type input "[DATE]"
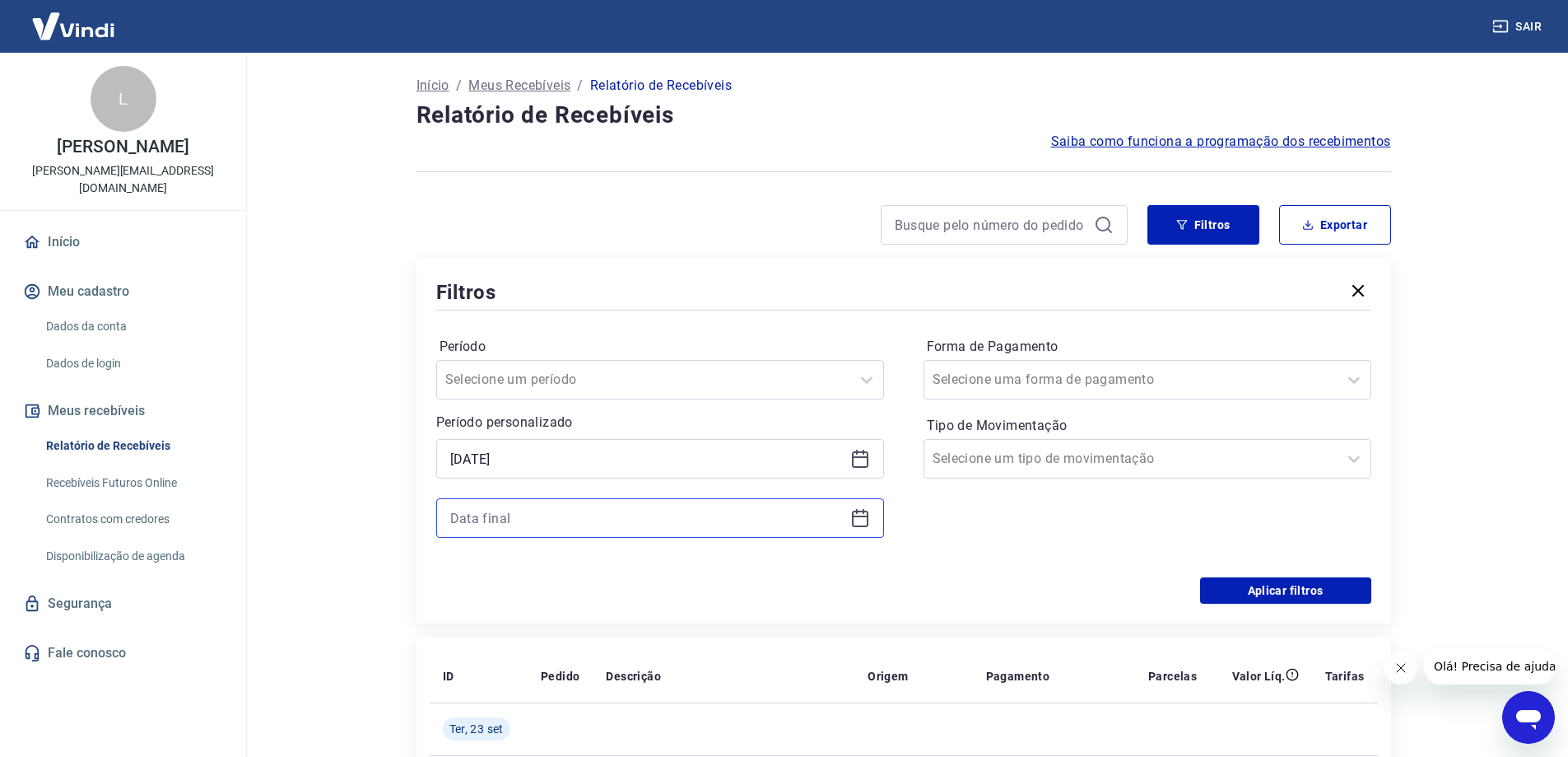
click at [555, 508] on input at bounding box center [647, 518] width 394 height 25
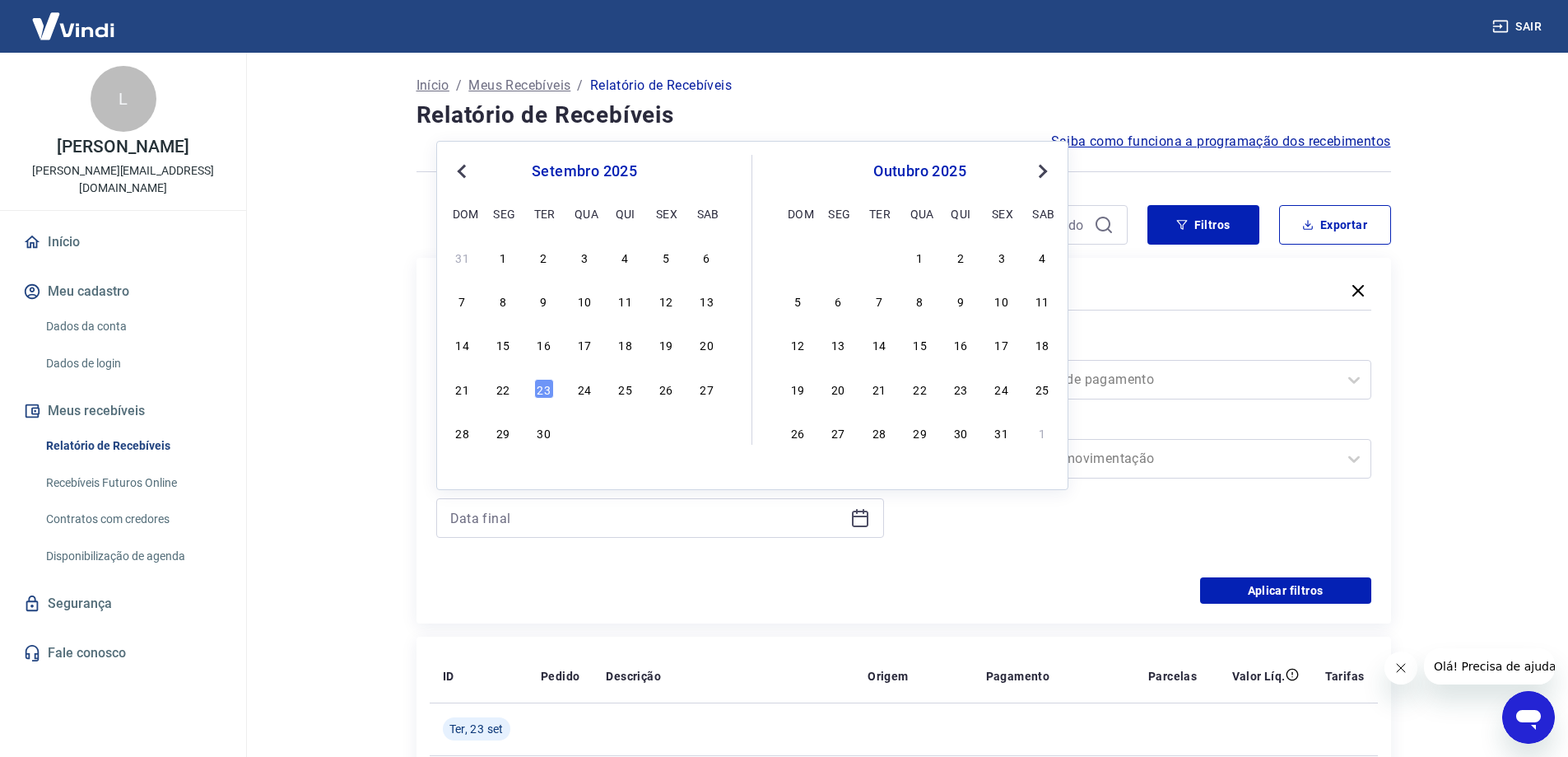
click at [464, 170] on span "Previous Month" at bounding box center [464, 171] width 0 height 18
click at [464, 174] on span "Previous Month" at bounding box center [464, 171] width 0 height 18
click at [621, 433] on div "31" at bounding box center [625, 432] width 19 height 19
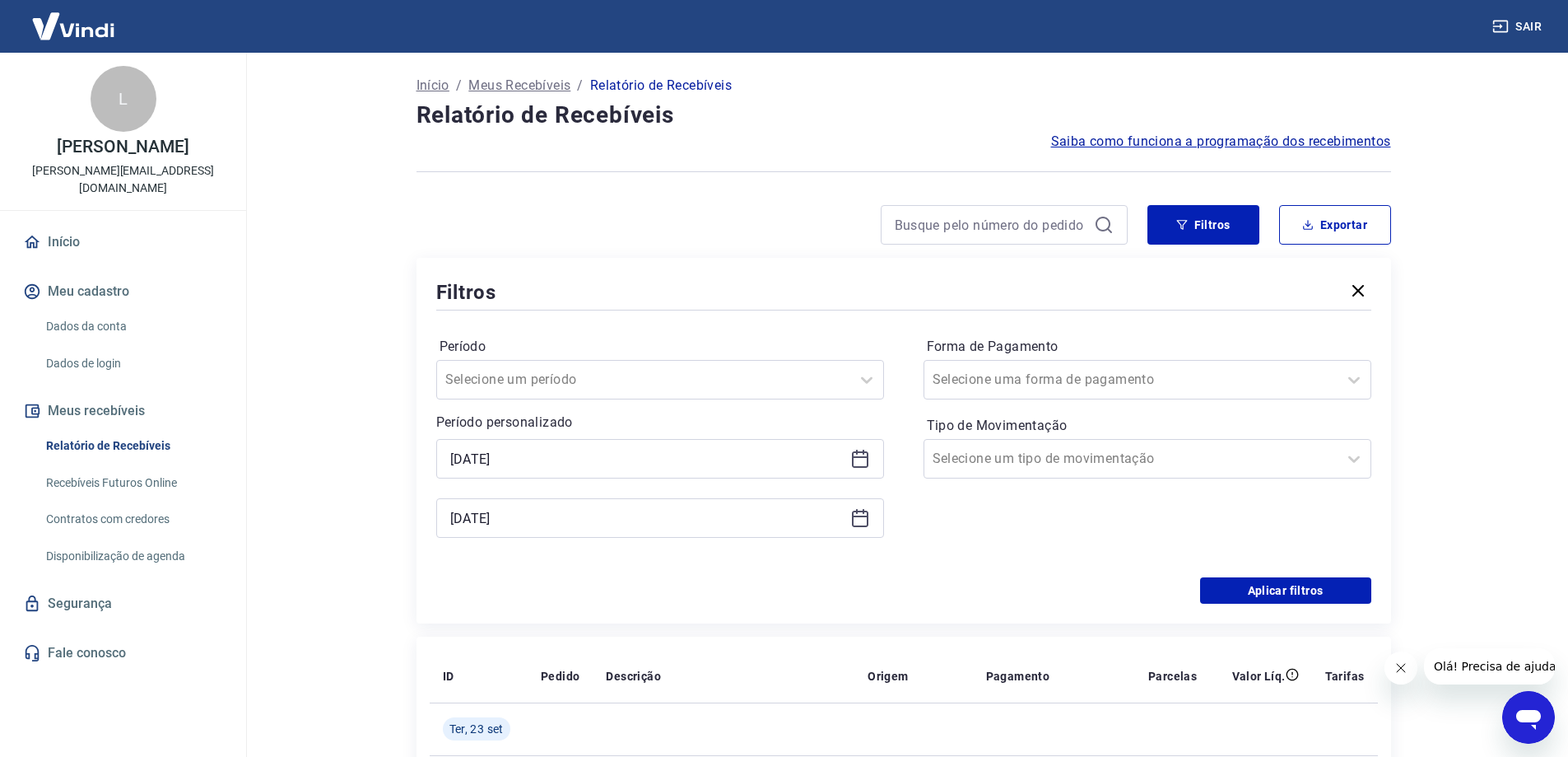
type input "[DATE]"
click at [1285, 594] on button "Aplicar filtros" at bounding box center [1285, 590] width 171 height 27
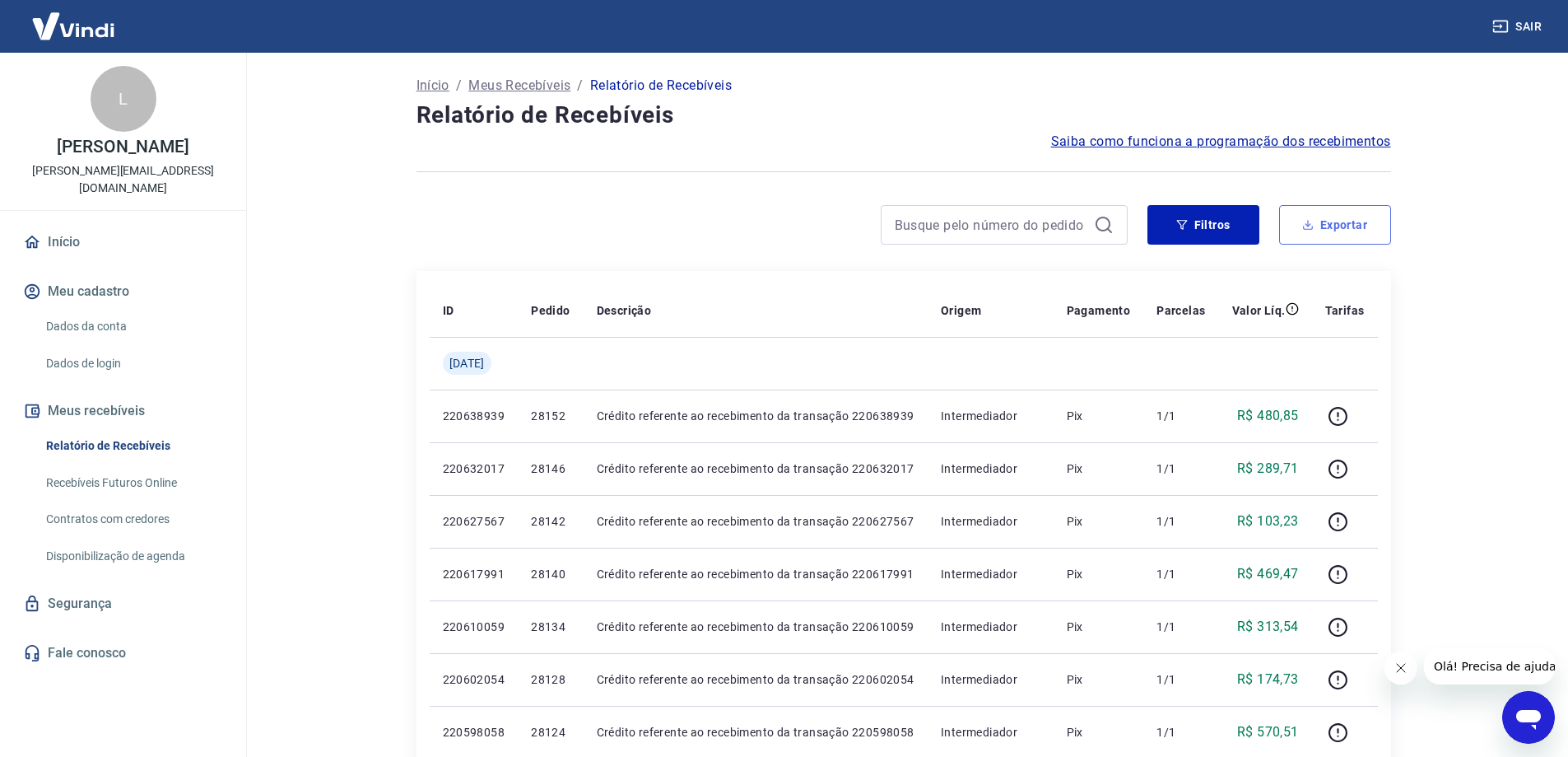
click at [1323, 226] on button "Exportar" at bounding box center [1334, 225] width 112 height 40
type input "[DATE]"
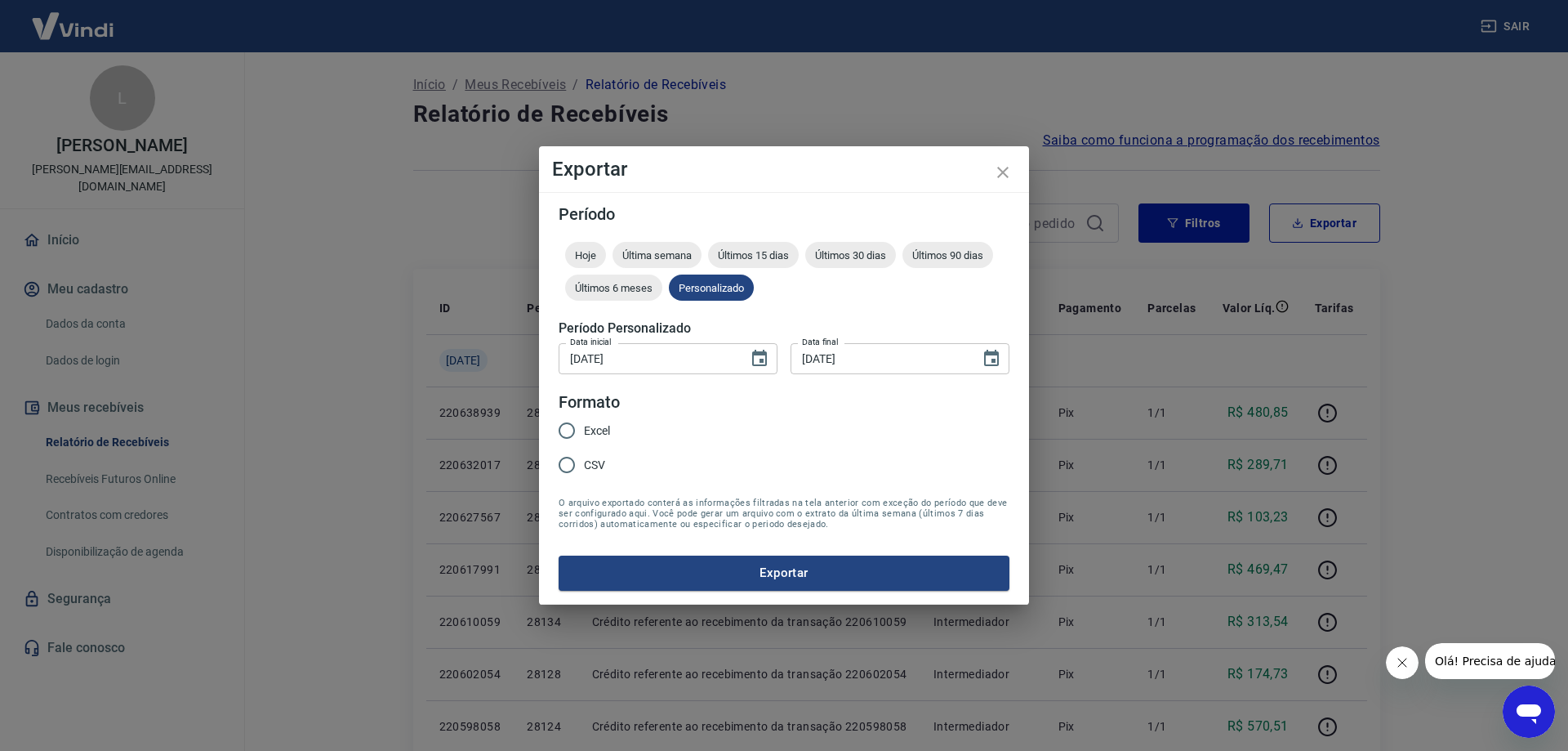
click at [600, 434] on span "Excel" at bounding box center [597, 431] width 27 height 17
click at [584, 434] on input "Excel" at bounding box center [567, 430] width 34 height 34
radio input "true"
click at [809, 566] on button "Exportar" at bounding box center [784, 572] width 451 height 34
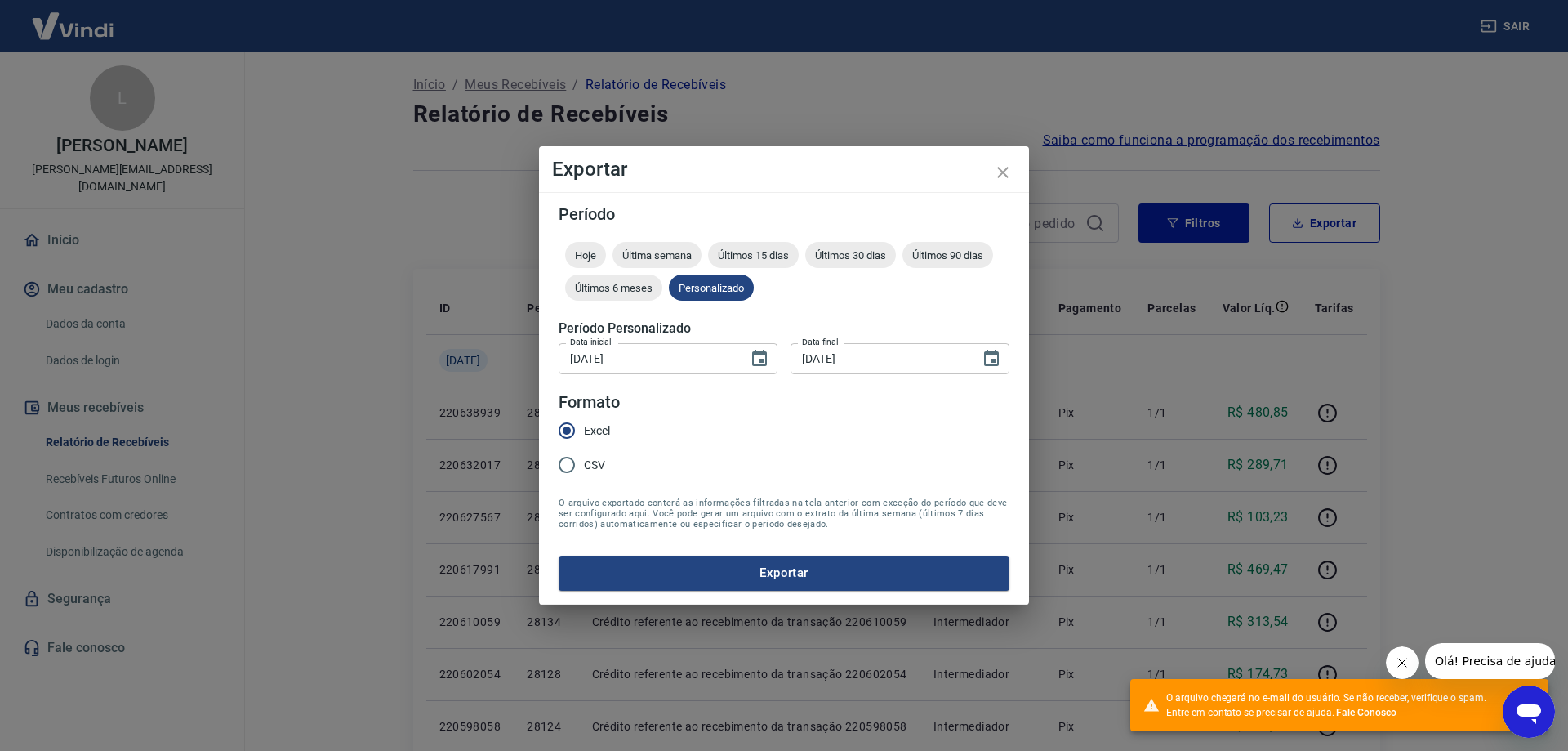
click at [591, 469] on span "CSV" at bounding box center [594, 465] width 21 height 17
click at [584, 469] on input "CSV" at bounding box center [567, 464] width 34 height 34
radio input "true"
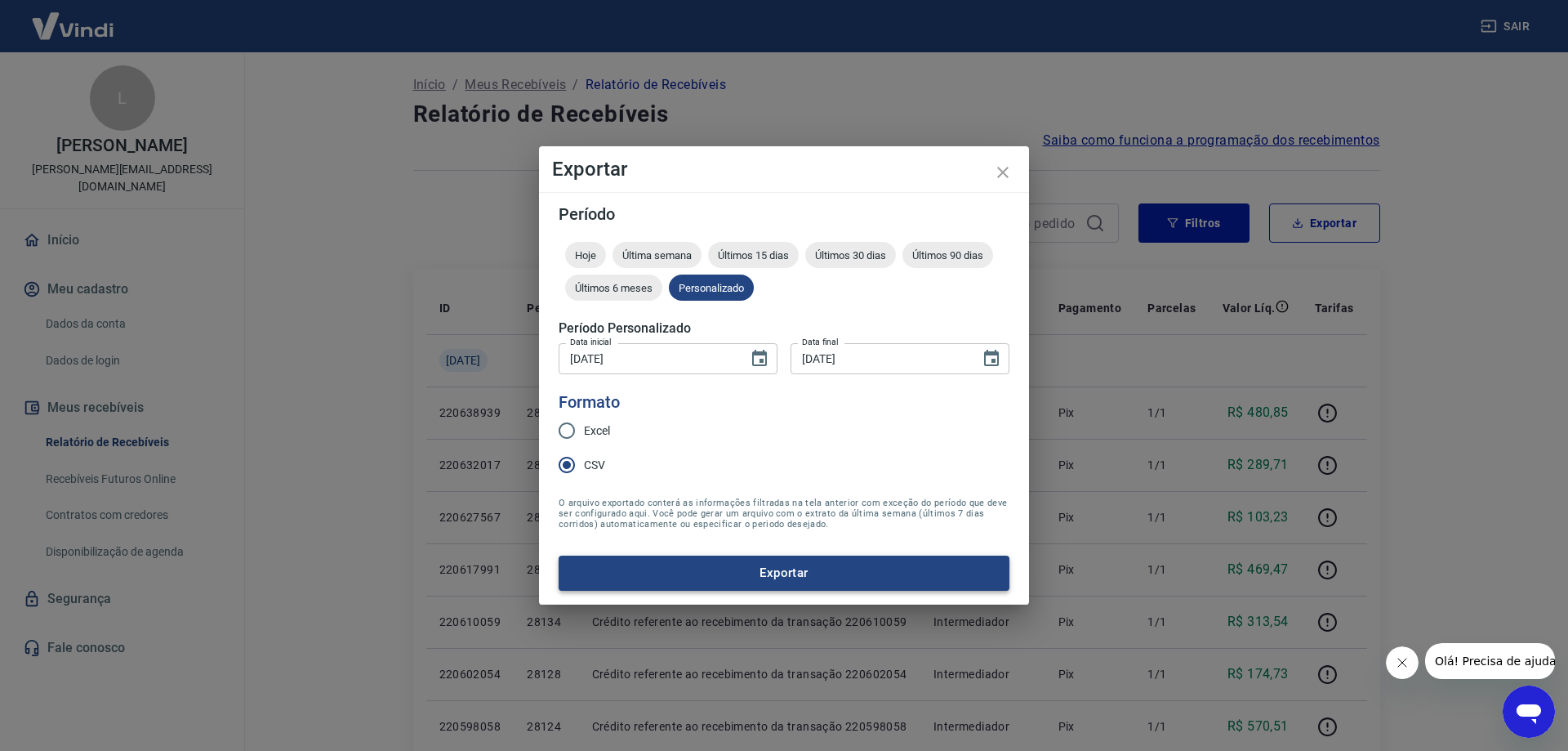
click at [770, 569] on button "Exportar" at bounding box center [784, 572] width 451 height 34
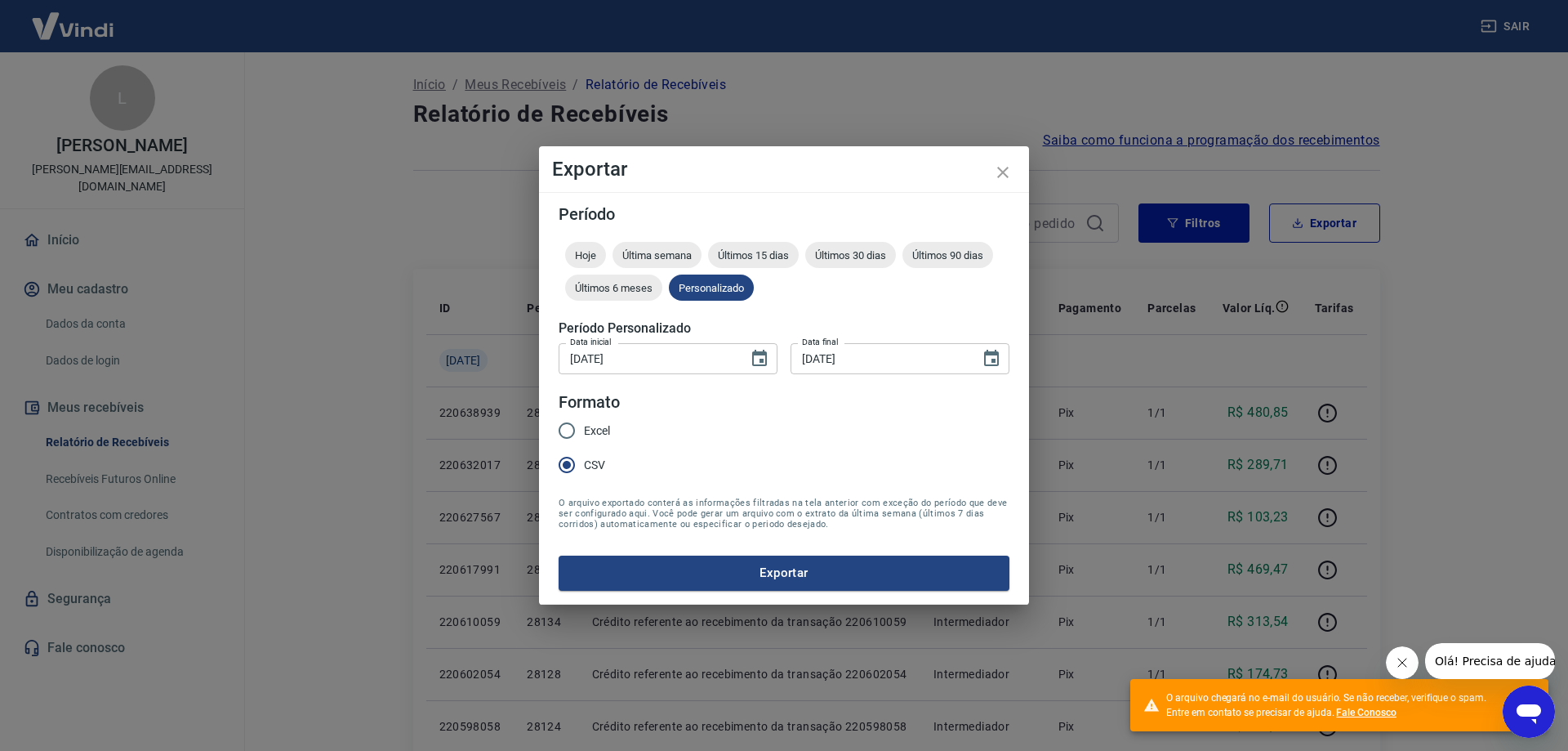
click at [1374, 713] on link "Fale Conosco" at bounding box center [1366, 712] width 61 height 11
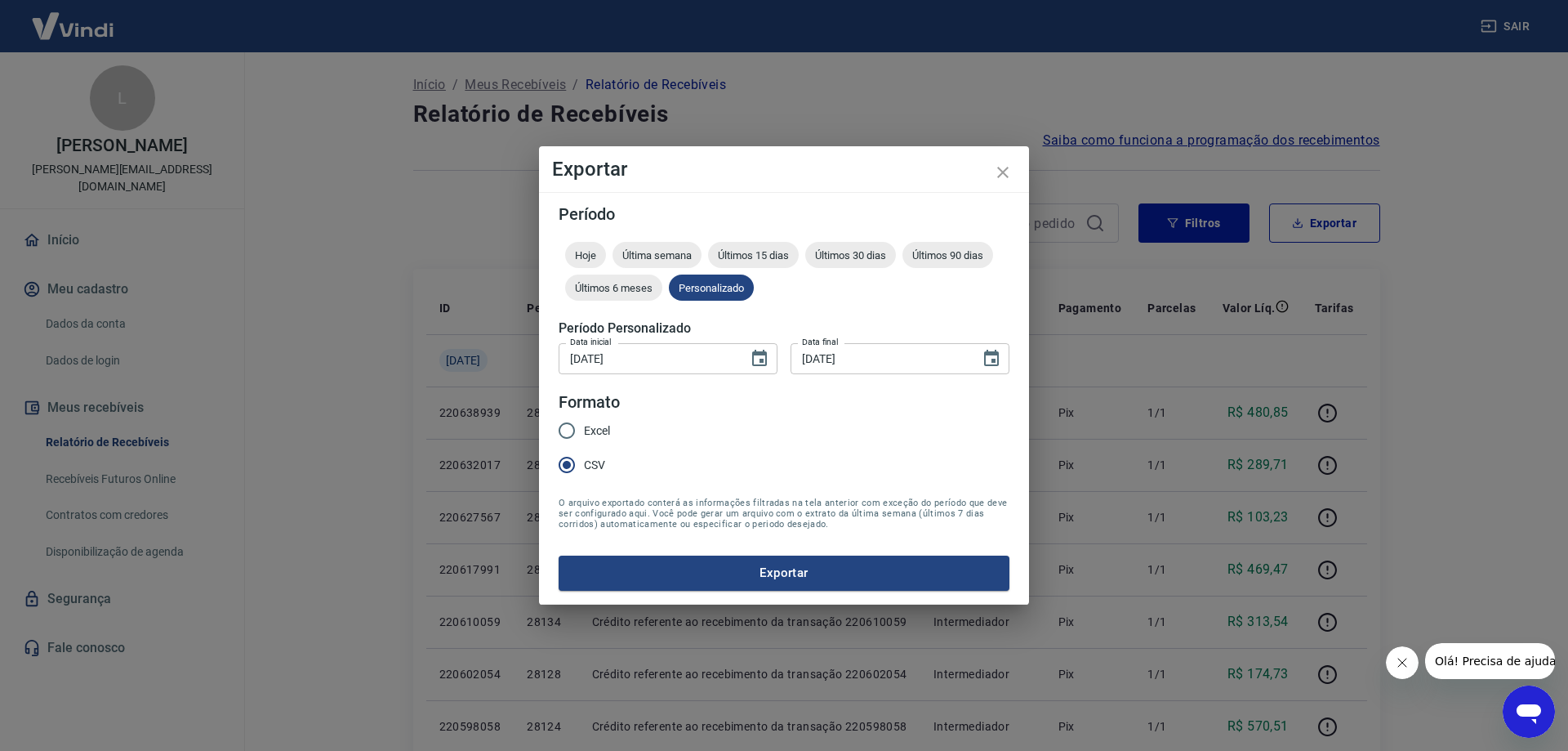
click at [582, 431] on input "Excel" at bounding box center [567, 430] width 34 height 34
radio input "true"
click at [770, 574] on button "Exportar" at bounding box center [784, 572] width 451 height 34
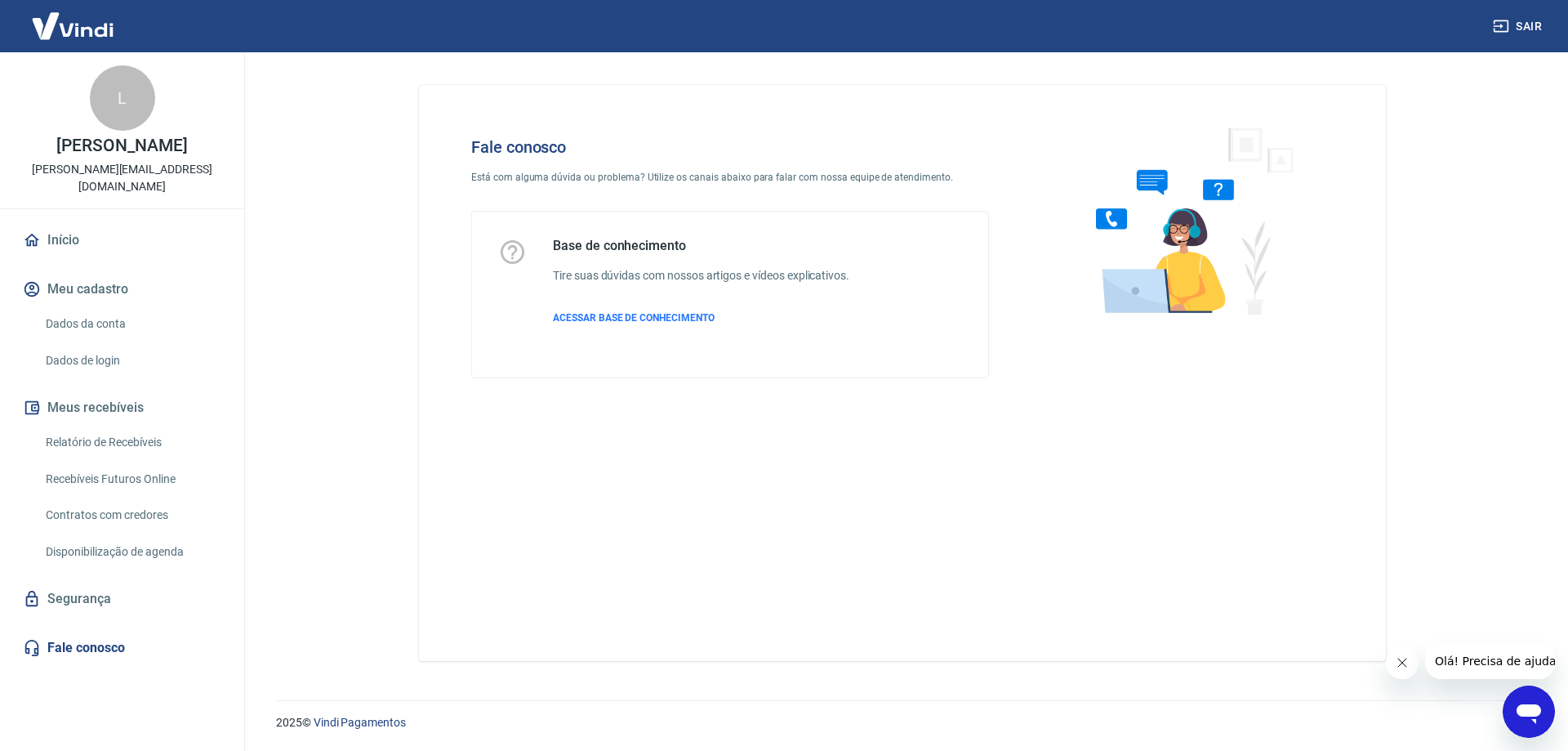
click at [1527, 710] on icon "Abrir janela de mensagens" at bounding box center [1529, 713] width 25 height 19
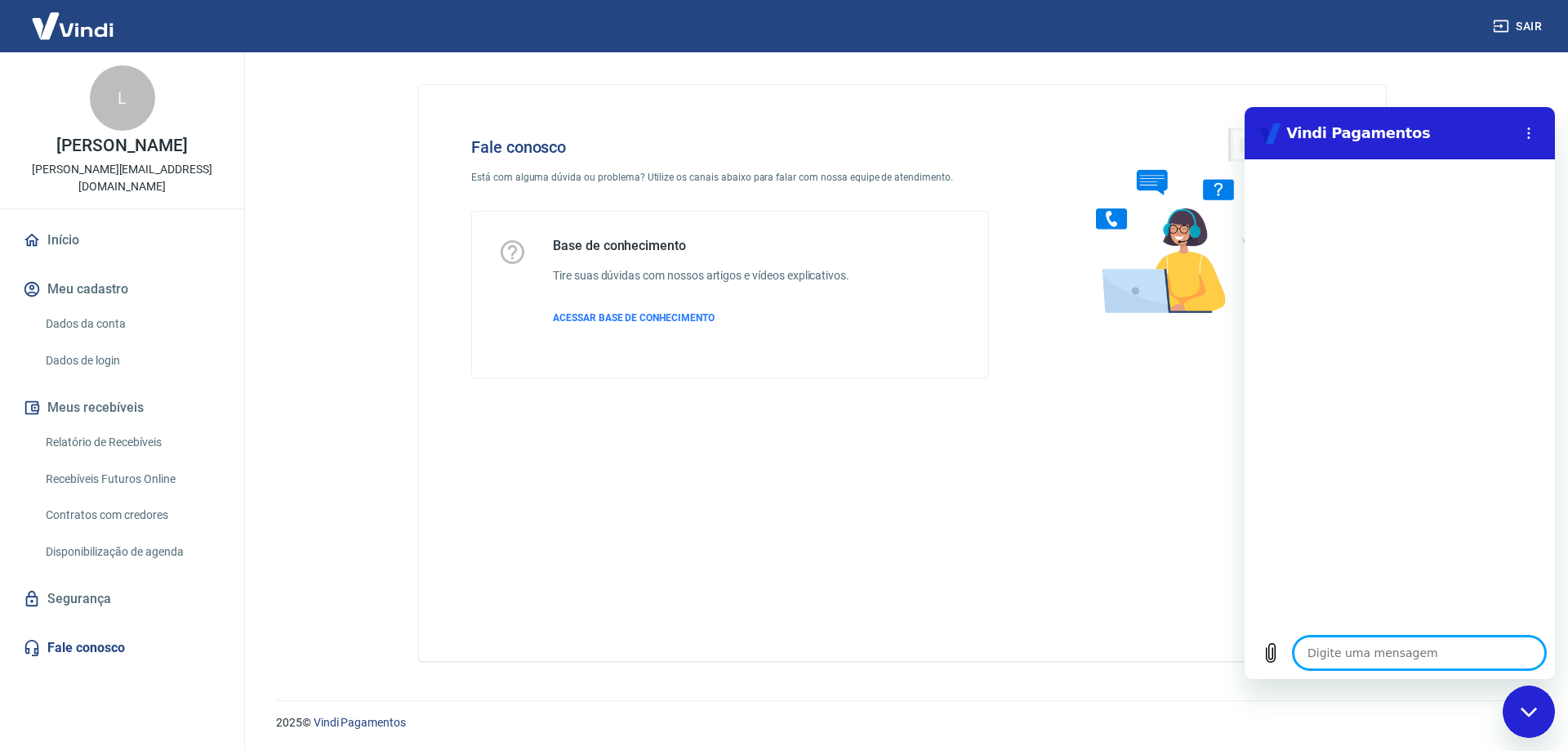
click at [1352, 656] on textarea at bounding box center [1419, 653] width 251 height 33
type textarea "o"
type textarea "x"
type textarea "ol"
type textarea "x"
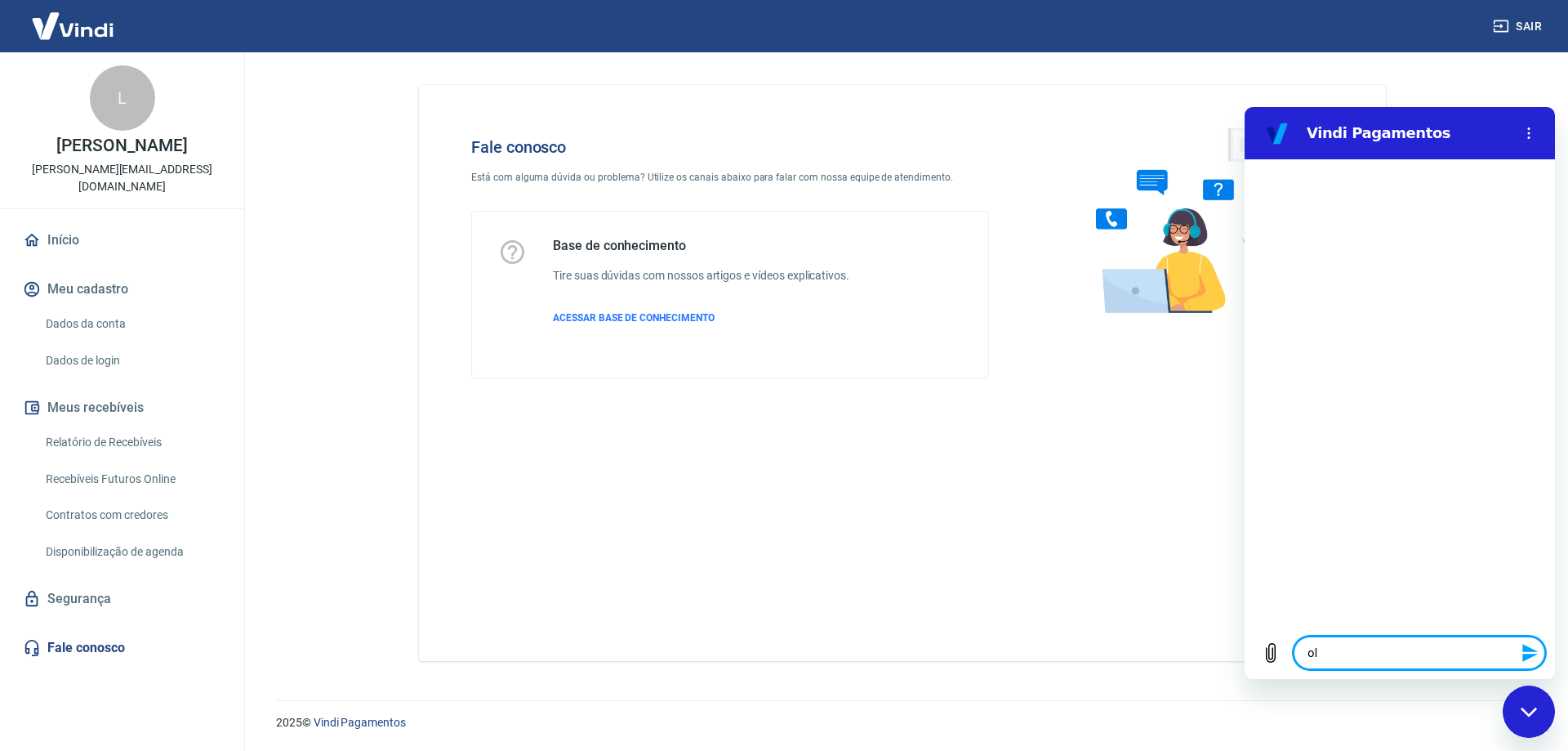
type textarea "olá"
type textarea "x"
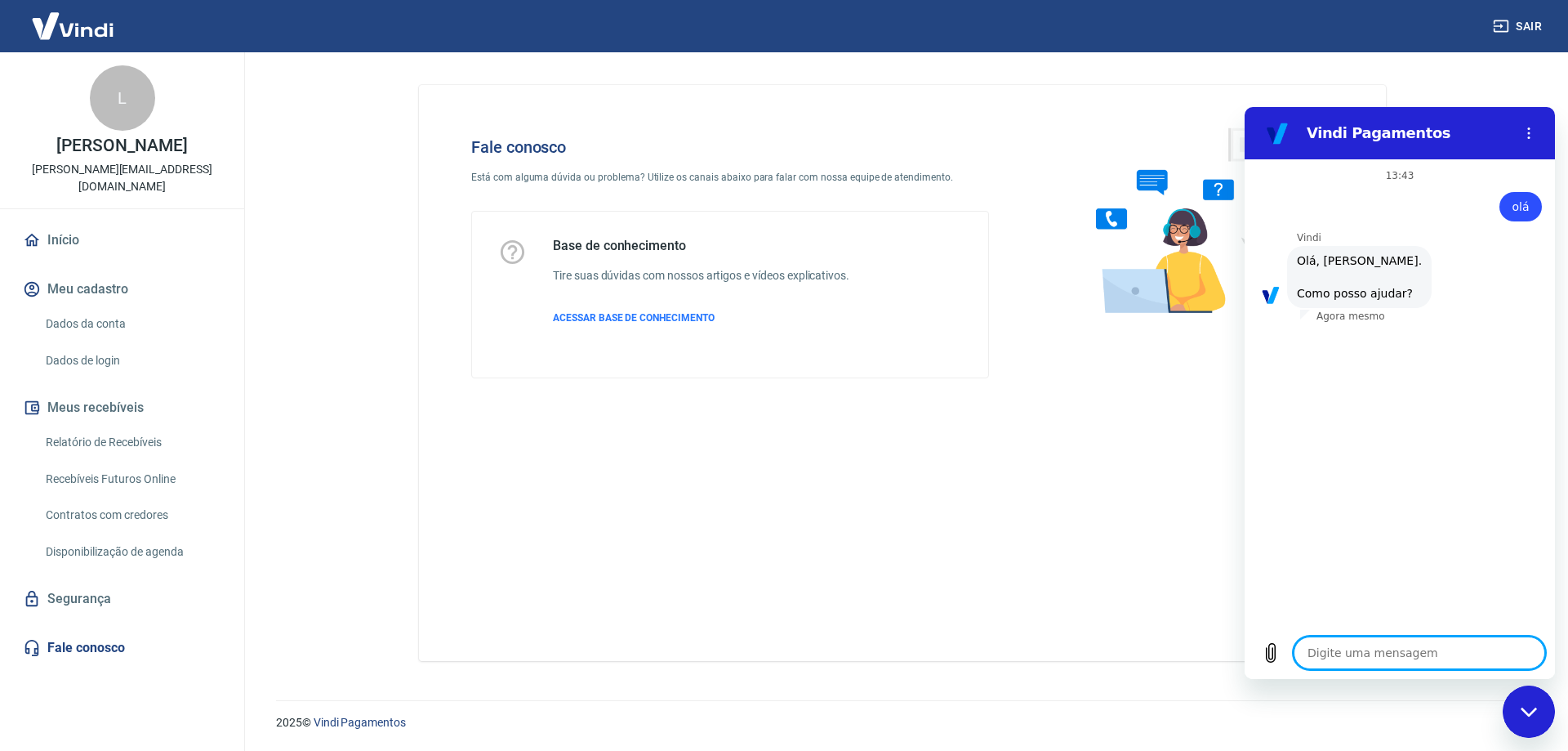
scroll to position [39, 0]
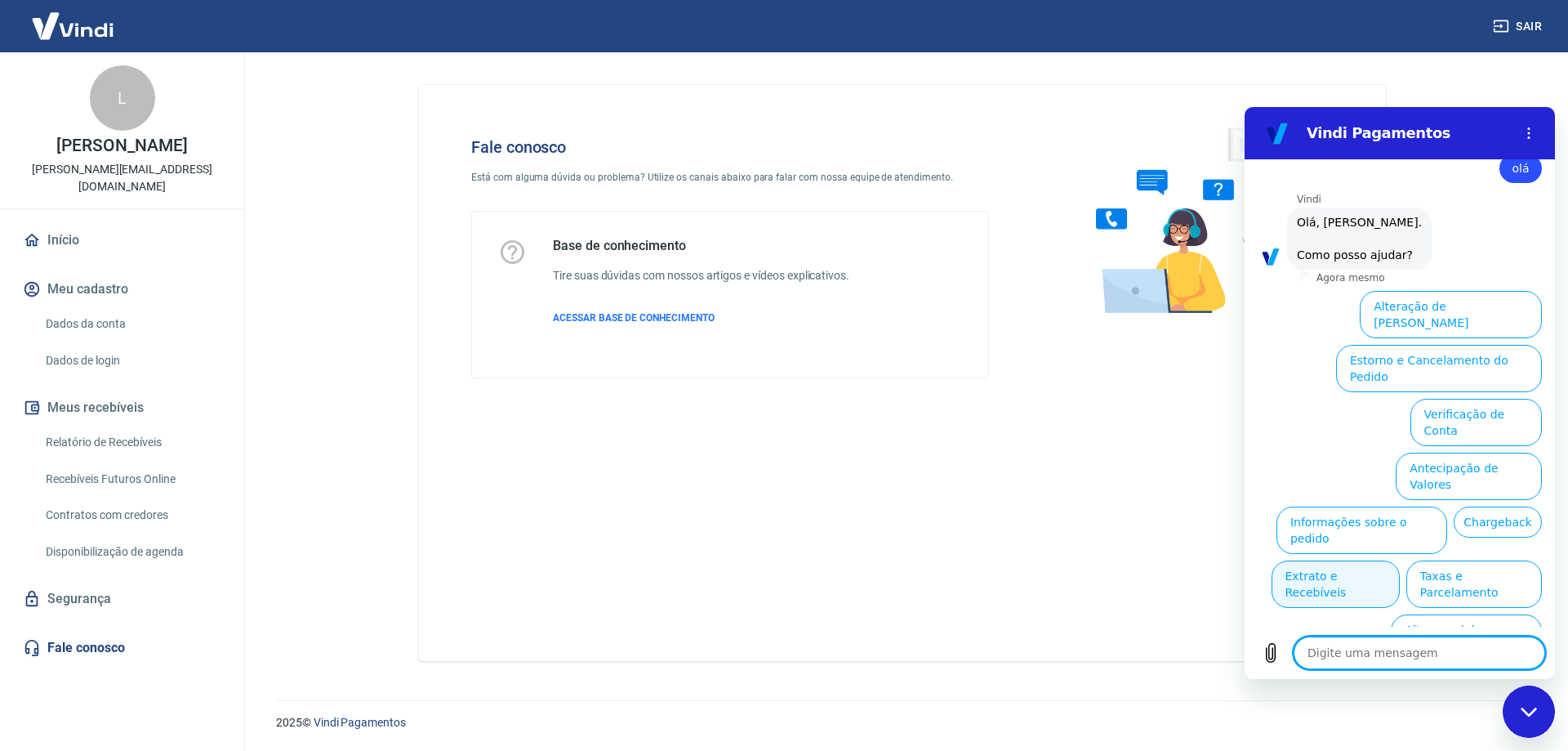
click at [1400, 560] on button "Extrato e Recebíveis" at bounding box center [1336, 584] width 128 height 48
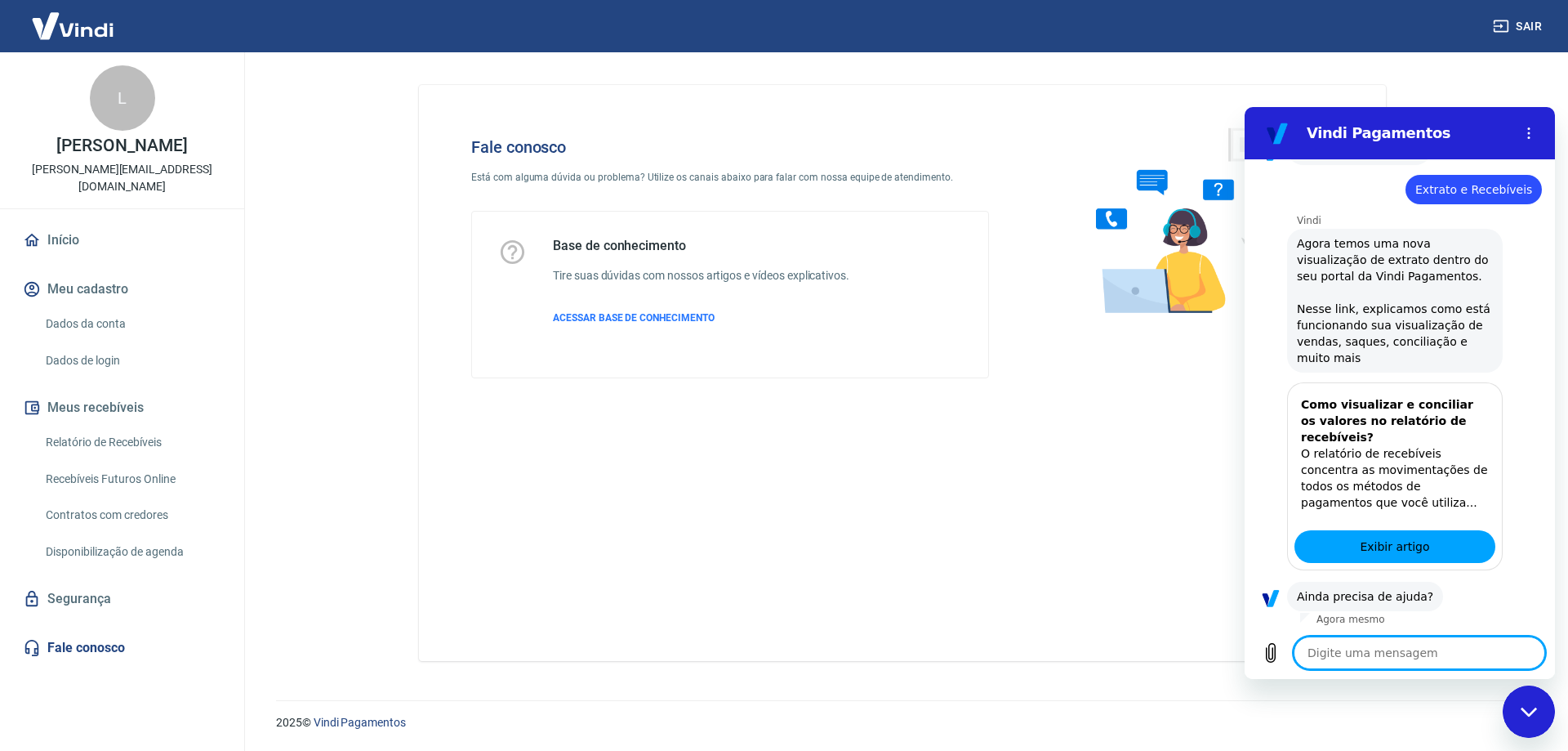
scroll to position [183, 0]
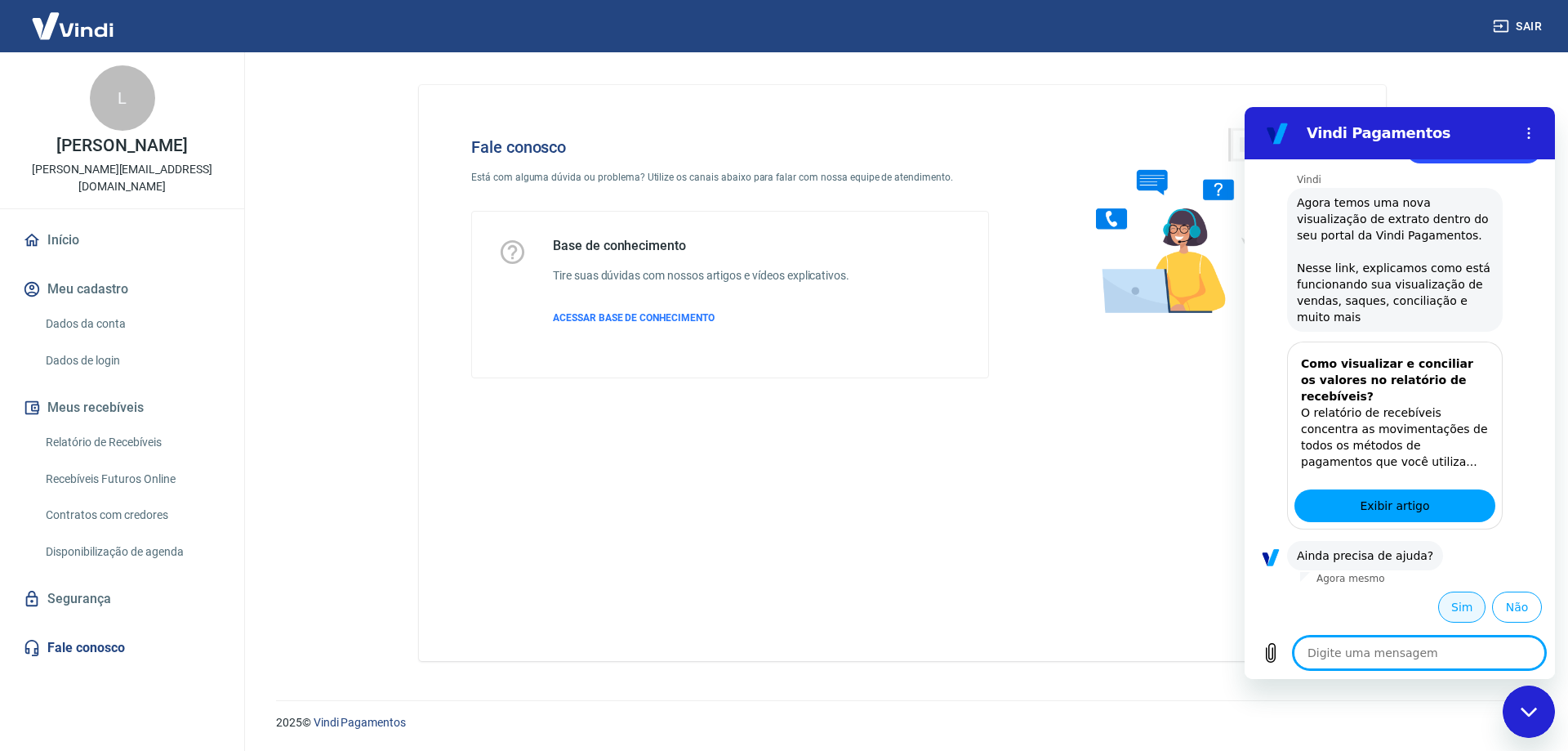
click at [1447, 607] on button "Sim" at bounding box center [1463, 607] width 48 height 31
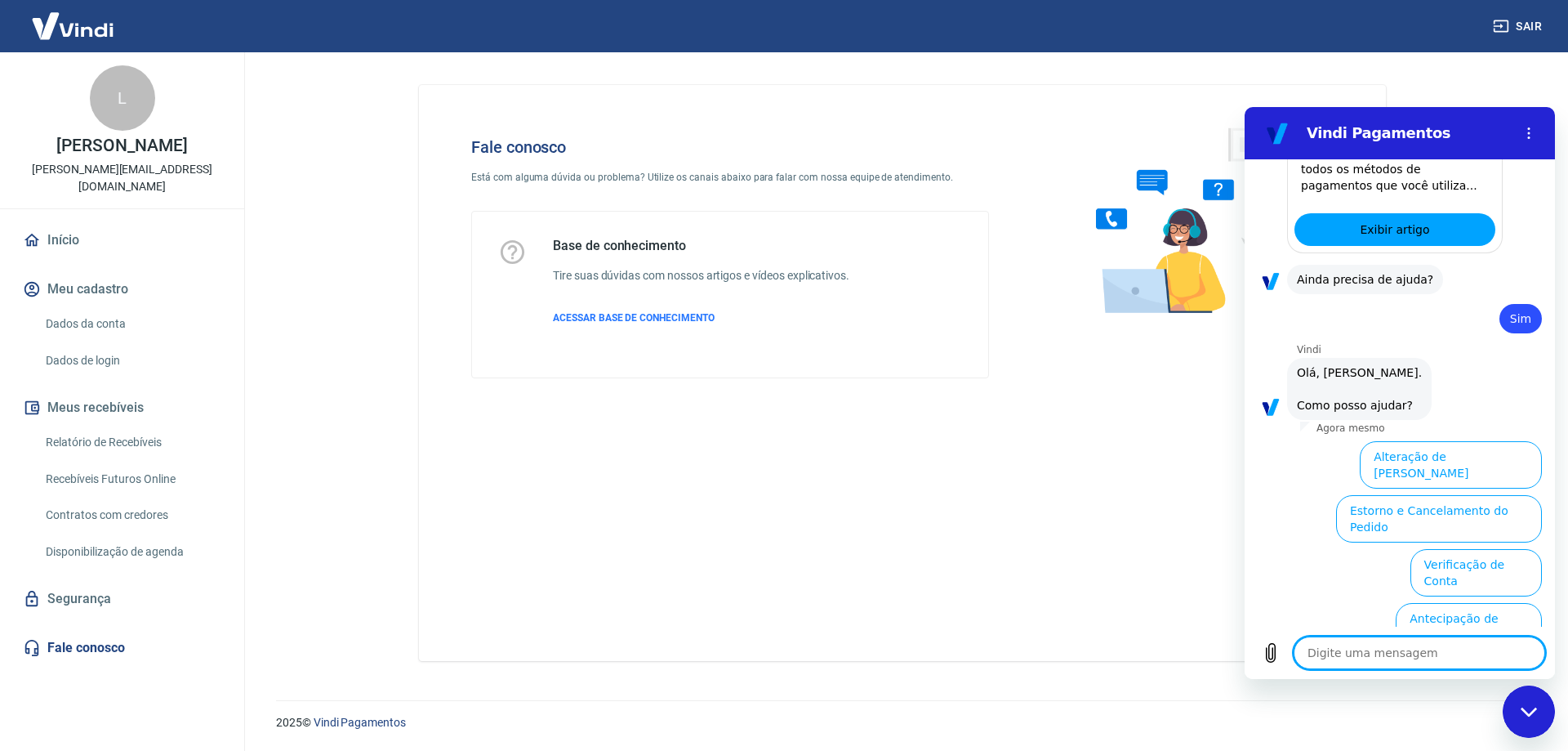
scroll to position [610, 0]
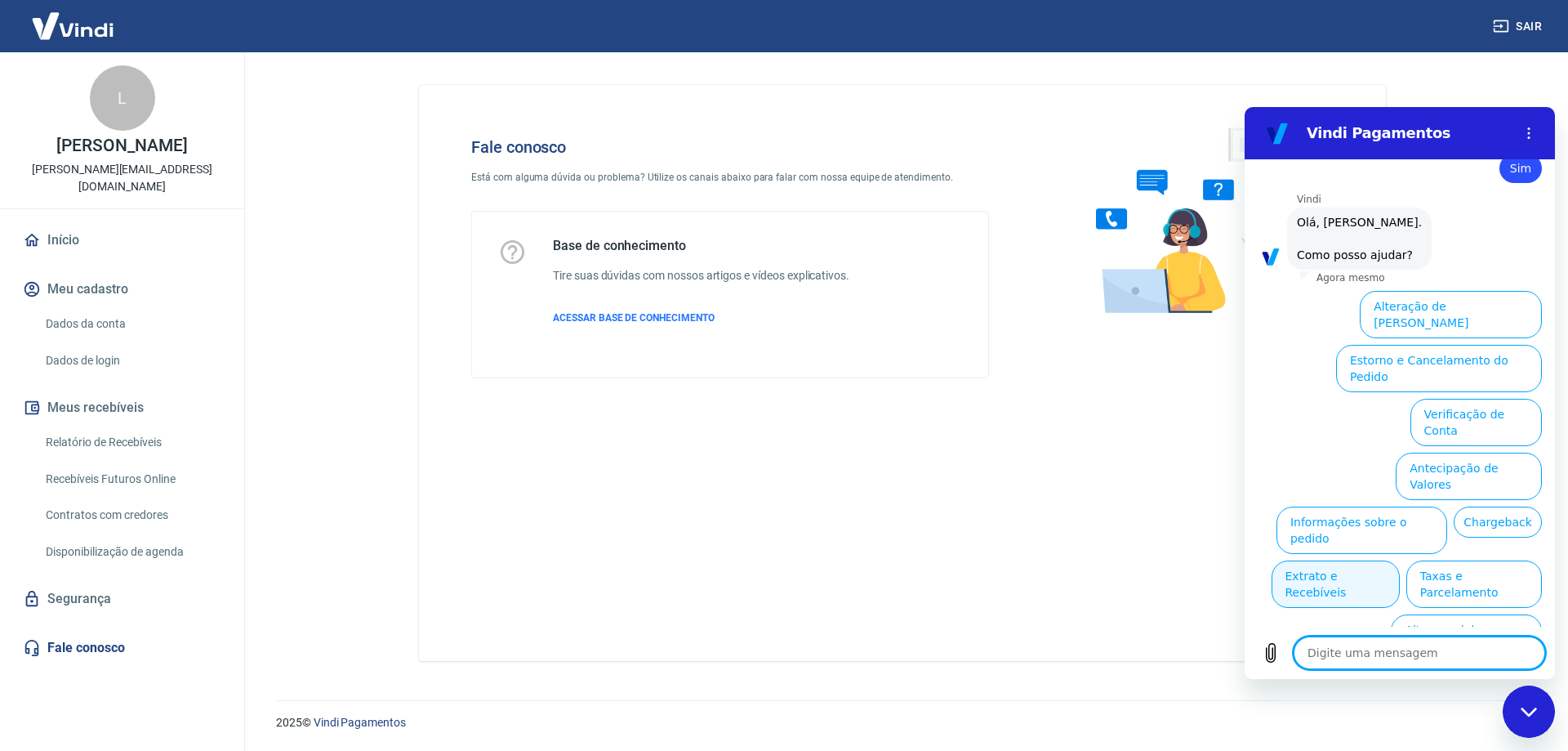
click at [1400, 560] on button "Extrato e Recebíveis" at bounding box center [1336, 584] width 128 height 48
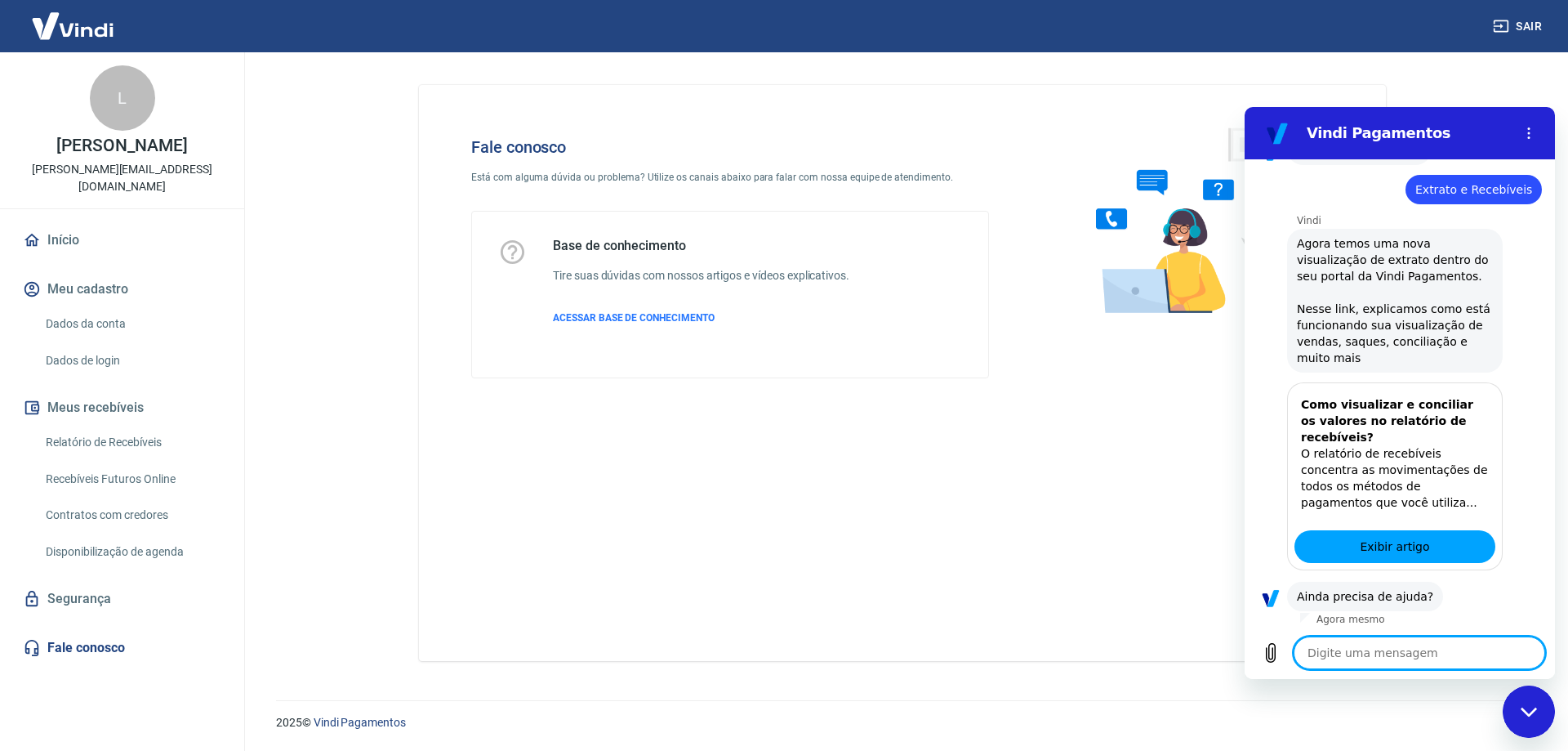
scroll to position [756, 0]
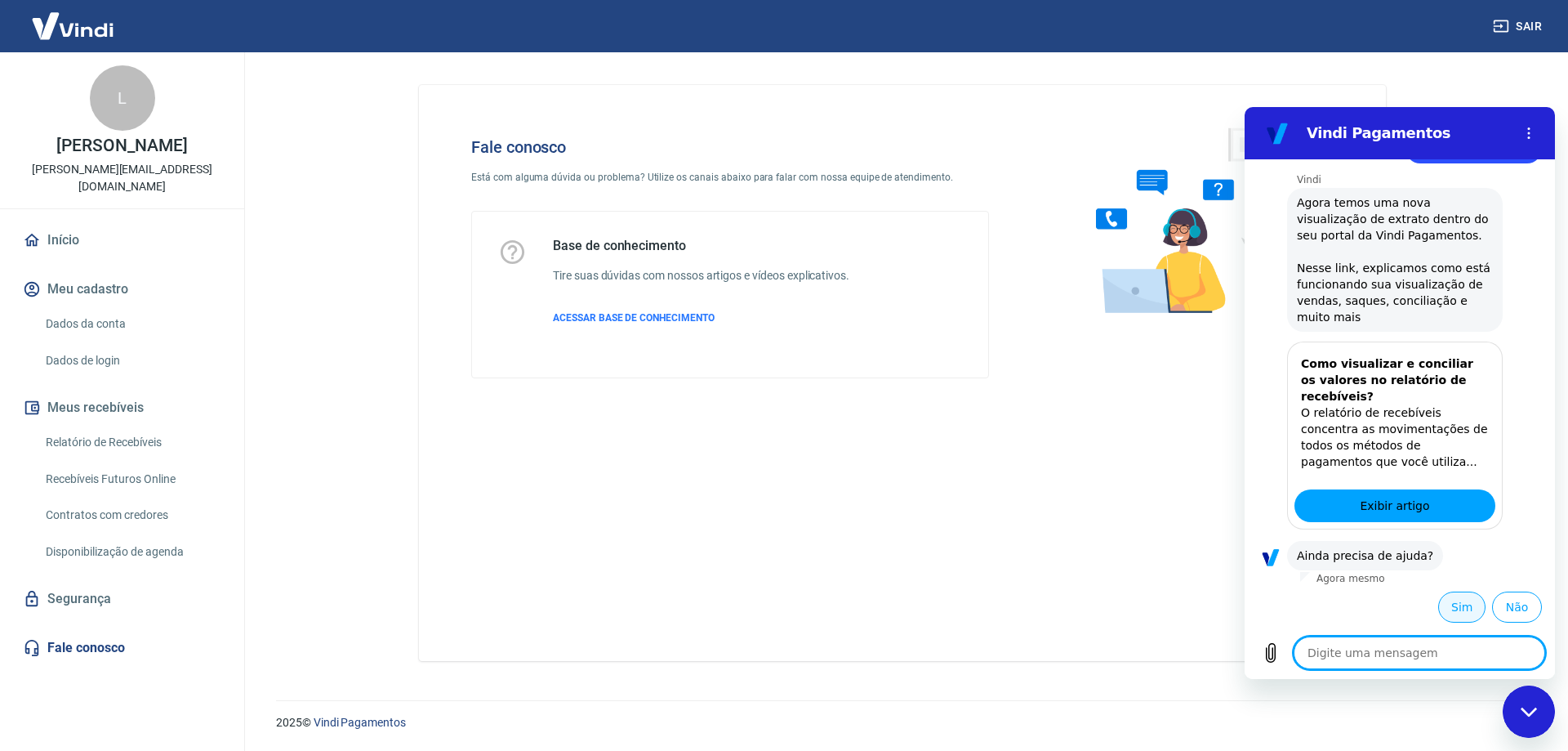
click at [1455, 605] on button "Sim" at bounding box center [1463, 607] width 48 height 31
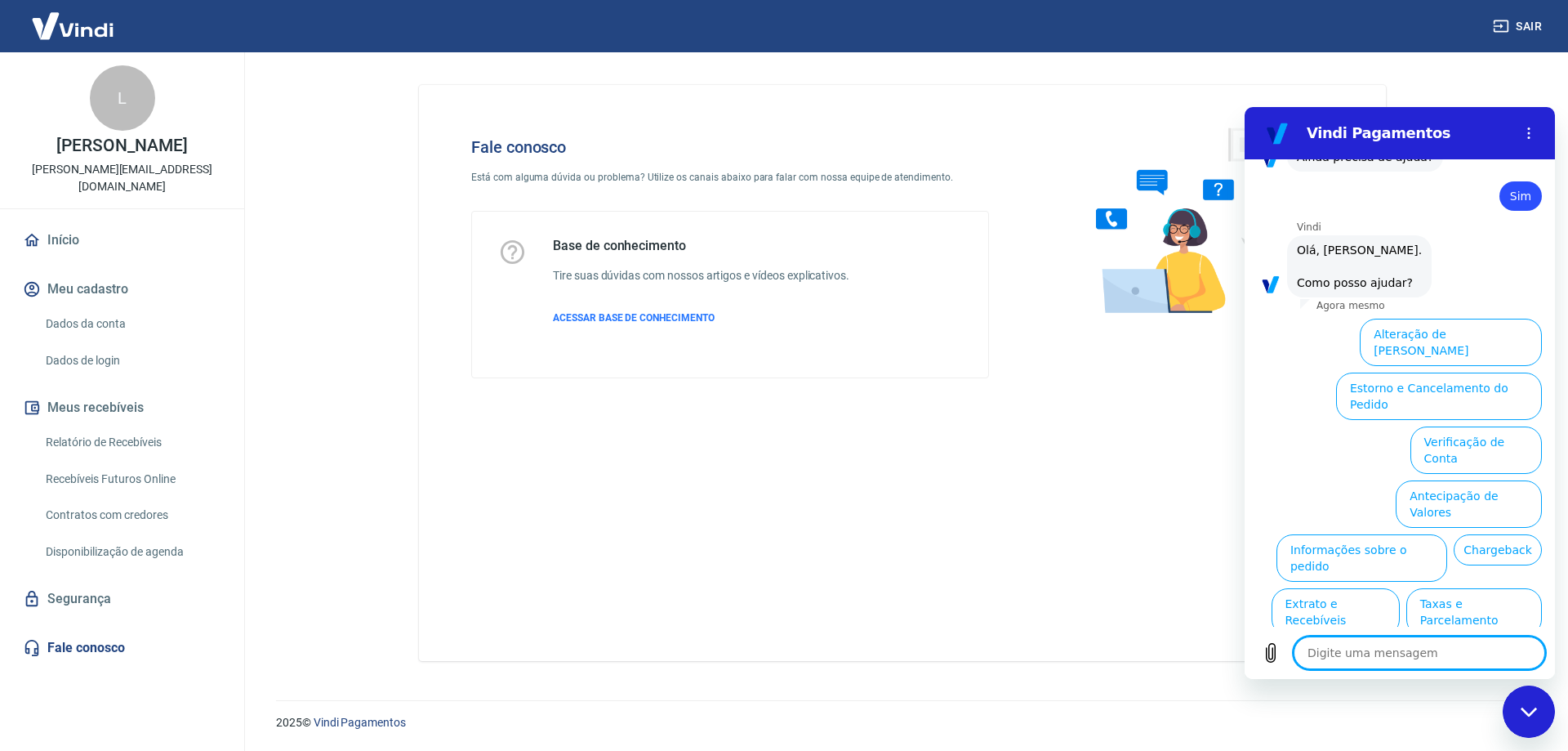
scroll to position [1182, 0]
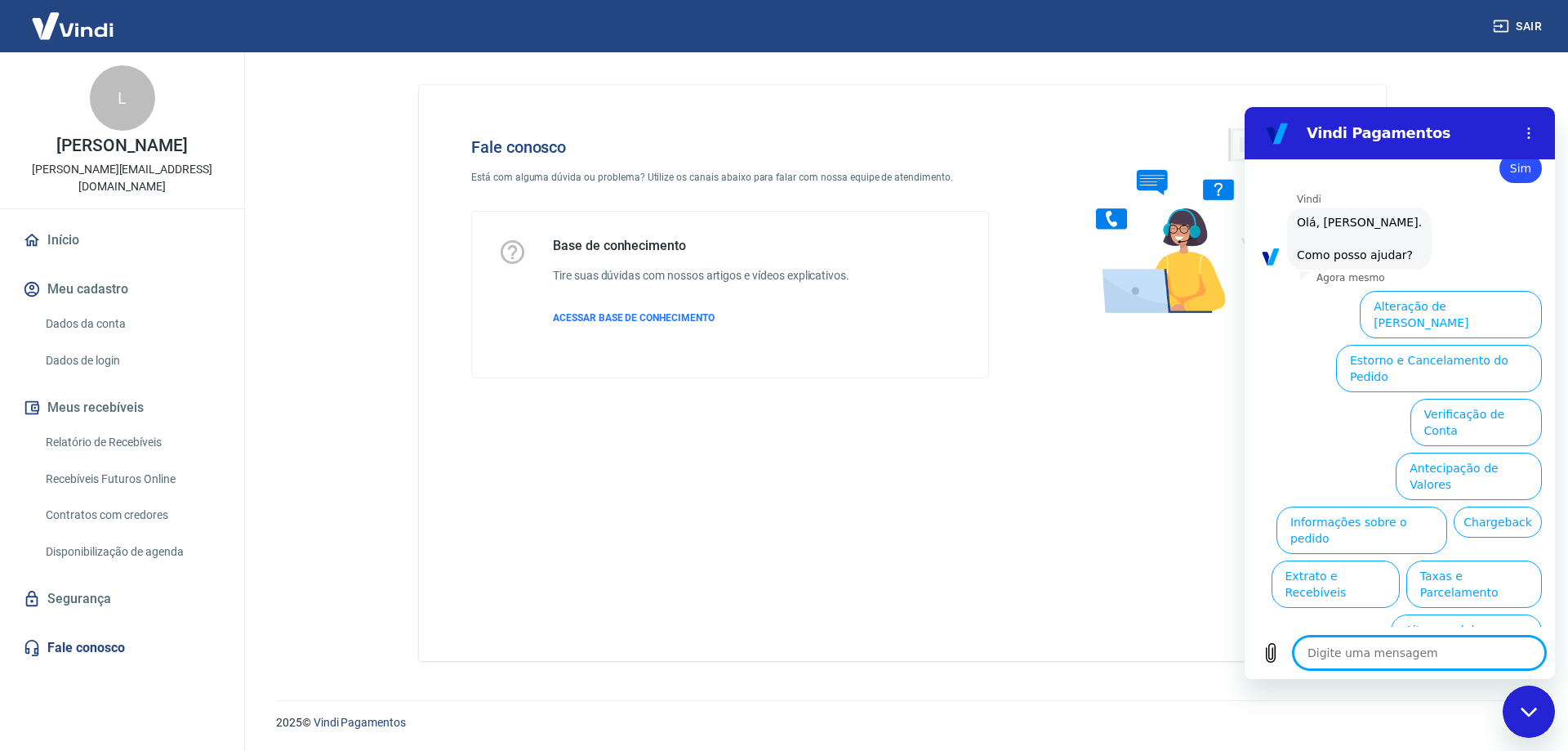
type textarea "x"
